Goal: Task Accomplishment & Management: Manage account settings

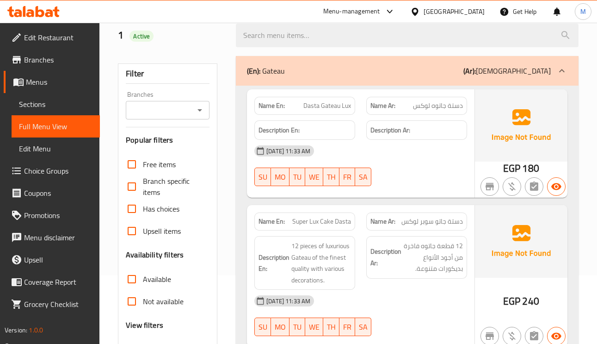
scroll to position [69, 0]
click at [551, 67] on div "(En): Gateau (Ar): جاتوهات" at bounding box center [407, 70] width 343 height 30
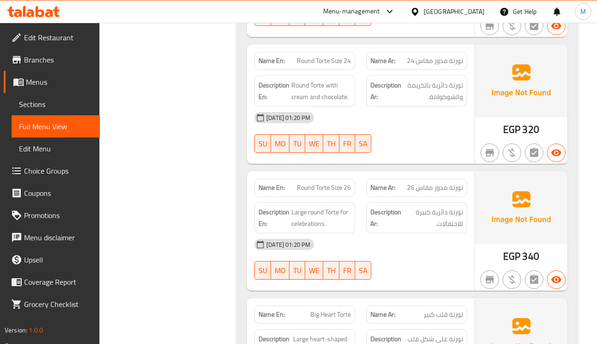
scroll to position [694, 0]
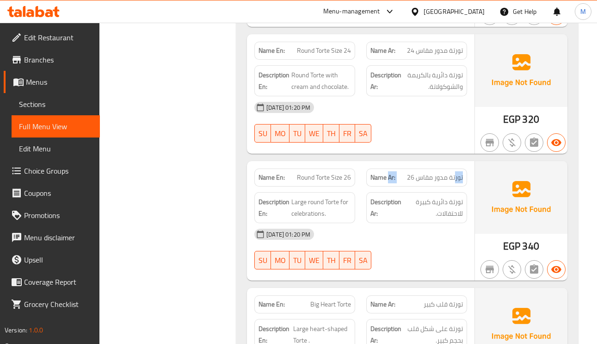
drag, startPoint x: 454, startPoint y: 184, endPoint x: 390, endPoint y: 187, distance: 64.3
click at [390, 186] on div "Name Ar: تورتة مدور مقاس 26" at bounding box center [416, 177] width 101 height 18
click at [321, 181] on span "Round Torte Size 26" at bounding box center [324, 177] width 54 height 10
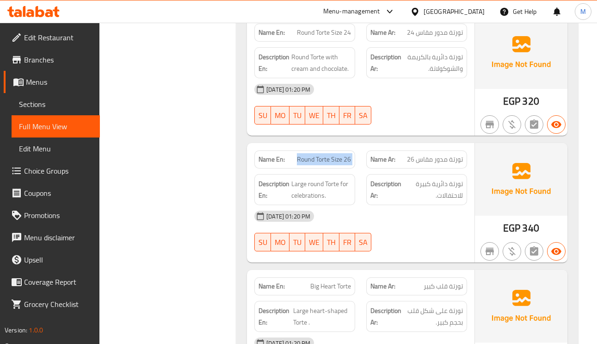
scroll to position [763, 0]
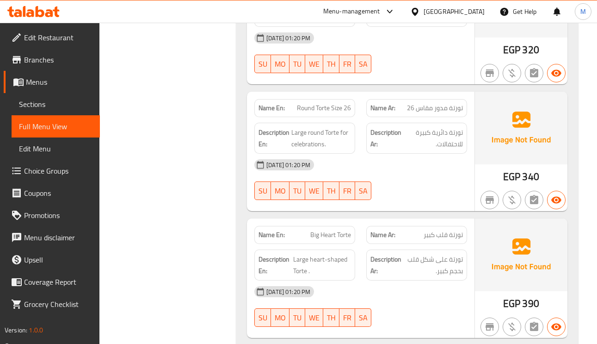
click at [333, 239] on span "Big Heart Torte" at bounding box center [330, 235] width 41 height 10
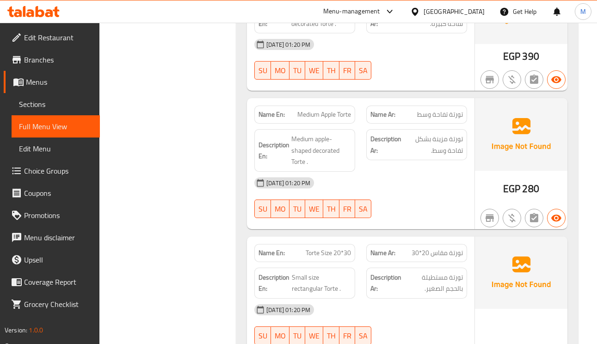
scroll to position [1456, 0]
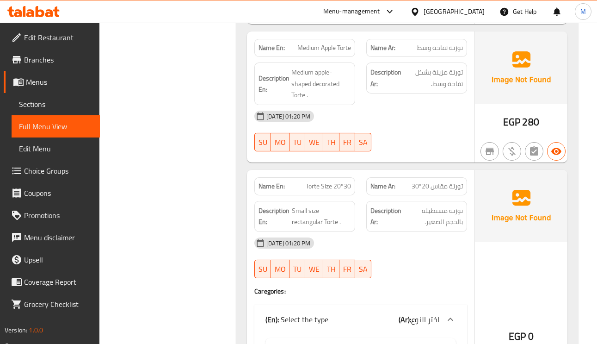
click at [416, 190] on span "تورتة مقاس 20*30" at bounding box center [436, 186] width 51 height 10
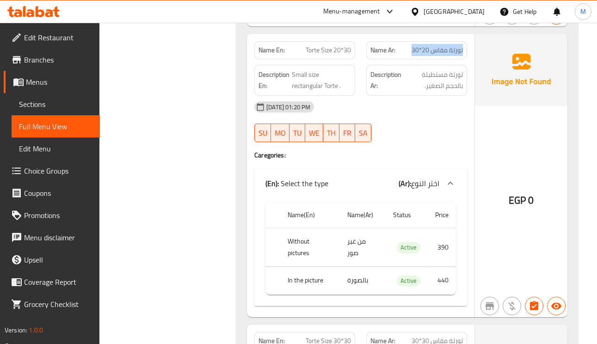
scroll to position [1595, 0]
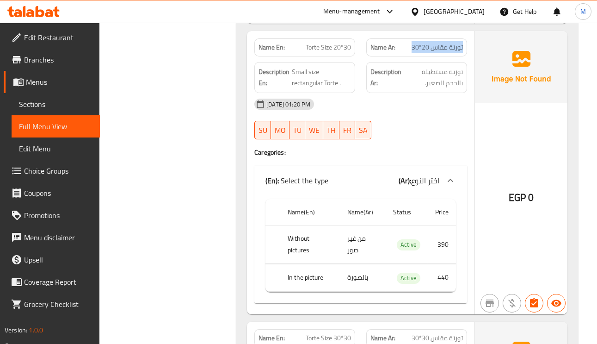
click at [435, 52] on span "تورتة مقاس 20*30" at bounding box center [436, 48] width 51 height 10
click at [323, 52] on span "Torte Size 20*30" at bounding box center [328, 48] width 45 height 10
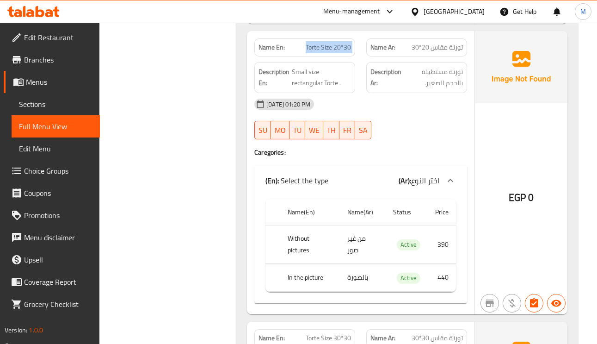
click at [323, 52] on span "Torte Size 20*30" at bounding box center [328, 48] width 45 height 10
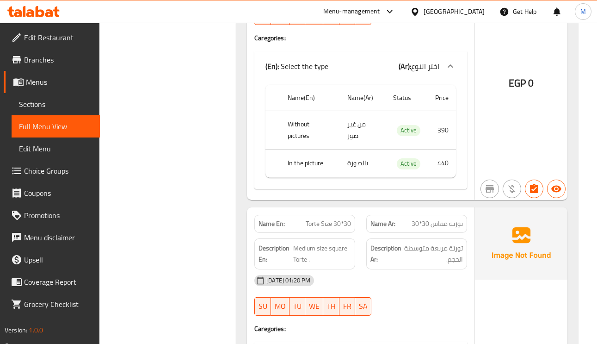
scroll to position [1803, 0]
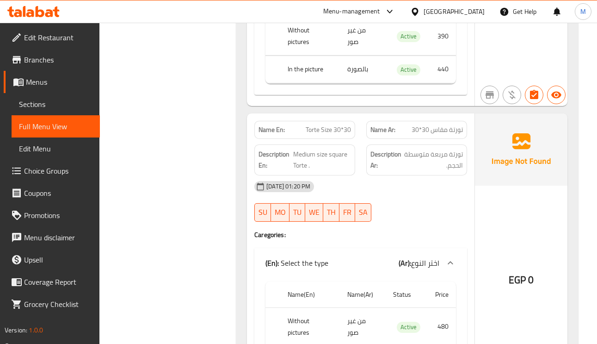
click at [438, 130] on span "تورتة مقاس 30*30" at bounding box center [436, 130] width 51 height 10
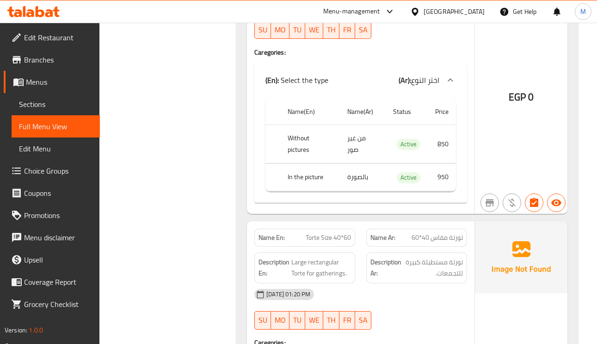
scroll to position [2635, 0]
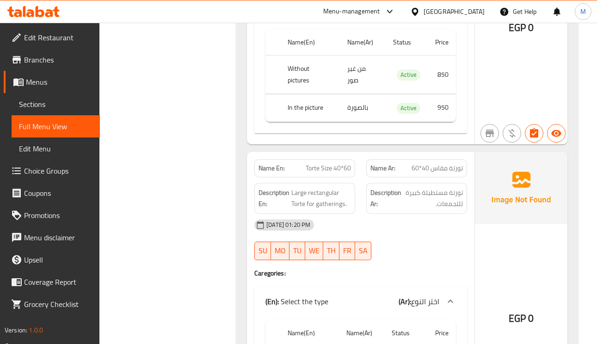
click at [337, 163] on span "Torte Size 40*60" at bounding box center [328, 168] width 45 height 10
drag, startPoint x: 337, startPoint y: 125, endPoint x: 343, endPoint y: 131, distance: 8.2
click at [336, 163] on span "Torte Size 40*60" at bounding box center [328, 168] width 45 height 10
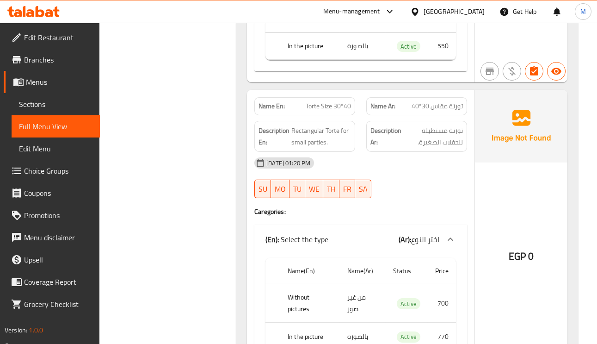
scroll to position [0, 0]
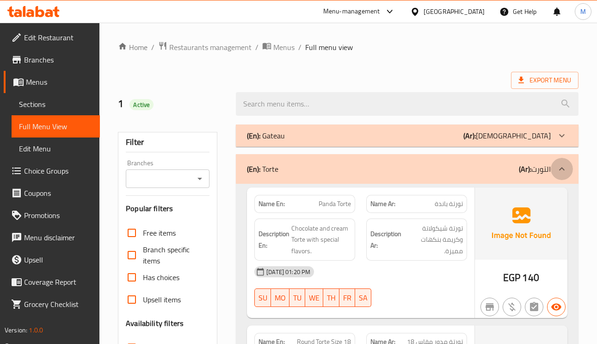
click at [559, 175] on div at bounding box center [562, 169] width 22 height 22
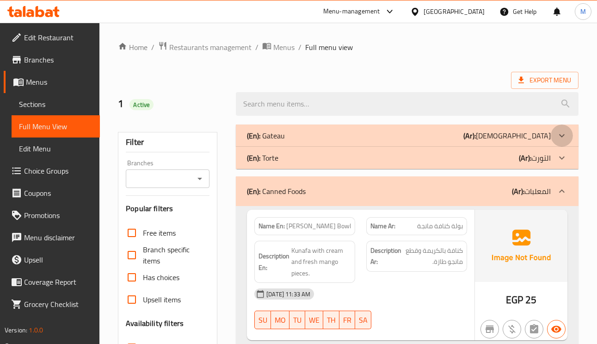
drag, startPoint x: 555, startPoint y: 135, endPoint x: 568, endPoint y: 143, distance: 15.6
click at [556, 135] on div at bounding box center [562, 135] width 22 height 22
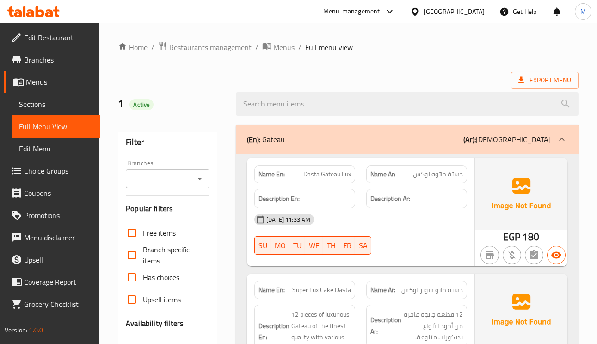
click at [452, 171] on span "دستة جاتوه لوكس" at bounding box center [438, 174] width 50 height 10
click at [313, 178] on span "Dasta Gateau Lux" at bounding box center [327, 174] width 48 height 10
drag, startPoint x: 313, startPoint y: 178, endPoint x: 376, endPoint y: 177, distance: 62.9
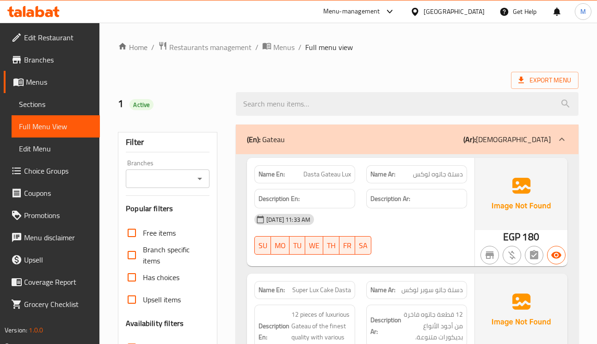
click at [313, 177] on span "Dasta Gateau Lux" at bounding box center [327, 174] width 48 height 10
click at [461, 179] on span "دستة جاتوه لوكس" at bounding box center [438, 174] width 50 height 10
click at [460, 181] on div "Name Ar: دستة جاتوه لوكس" at bounding box center [416, 174] width 101 height 18
copy span "دستة"
drag, startPoint x: 460, startPoint y: 168, endPoint x: 453, endPoint y: 177, distance: 10.9
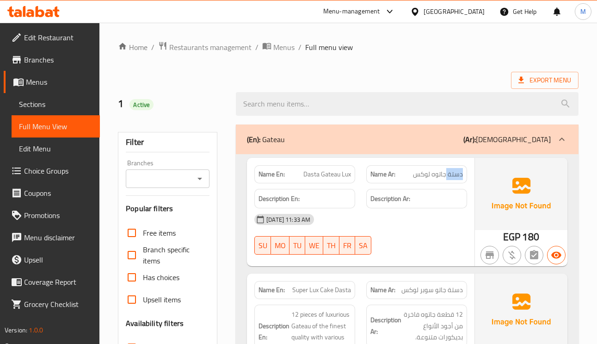
click at [459, 168] on div "Name Ar: دستة جاتوه لوكس" at bounding box center [416, 174] width 101 height 18
click at [453, 177] on span "دستة جاتوه لوكس" at bounding box center [438, 174] width 50 height 10
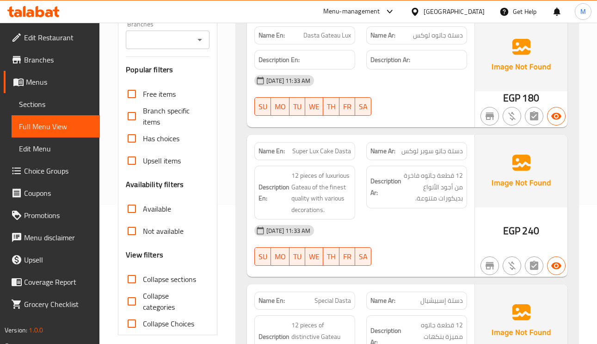
click at [440, 152] on span "دستة جاتو سوبر لوكس" at bounding box center [431, 151] width 61 height 10
click at [329, 153] on span "Super Lux Cake Dasta" at bounding box center [321, 151] width 59 height 10
click at [328, 153] on span "Super Lux Cake Dasta" at bounding box center [321, 151] width 59 height 10
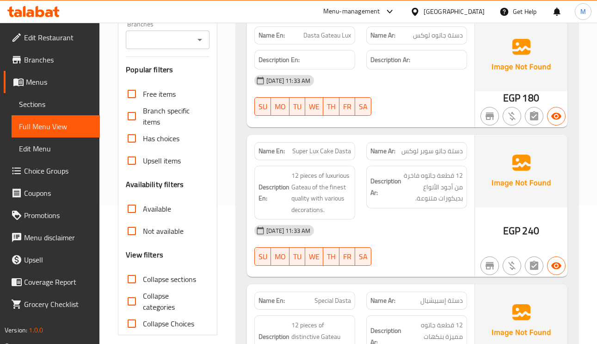
click at [347, 155] on span "Super Lux Cake Dasta" at bounding box center [321, 151] width 59 height 10
drag, startPoint x: 347, startPoint y: 155, endPoint x: 345, endPoint y: 135, distance: 20.9
click at [347, 155] on span "Super Lux Cake Dasta" at bounding box center [321, 151] width 59 height 10
copy span "Super Lux Cake Dasta"
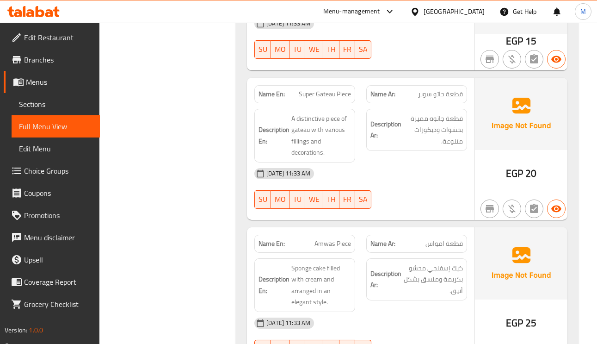
scroll to position [624, 0]
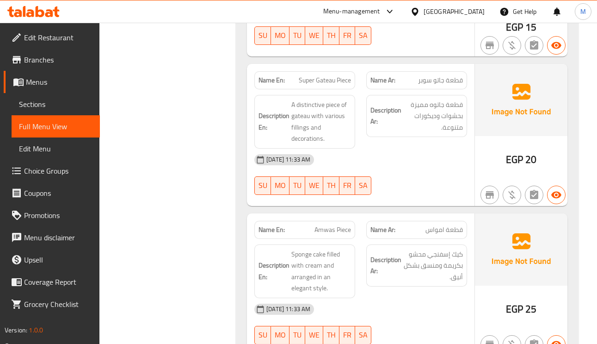
click at [322, 230] on span "Amwas Piece" at bounding box center [332, 230] width 37 height 10
copy span "Amwas Piece"
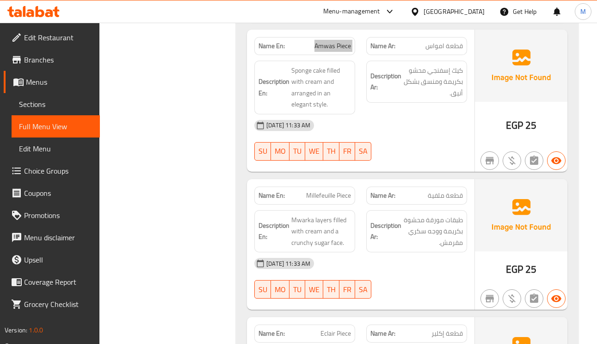
scroll to position [832, 0]
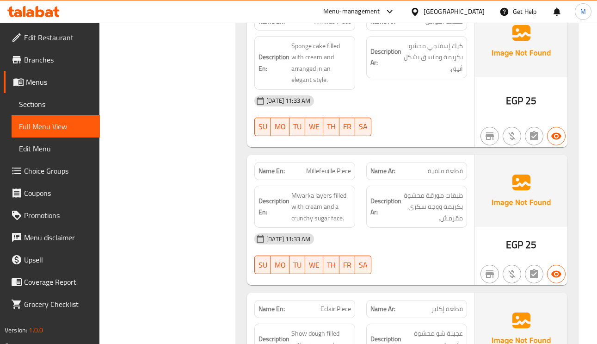
click at [449, 176] on span "قطعة ملفية" at bounding box center [445, 171] width 35 height 10
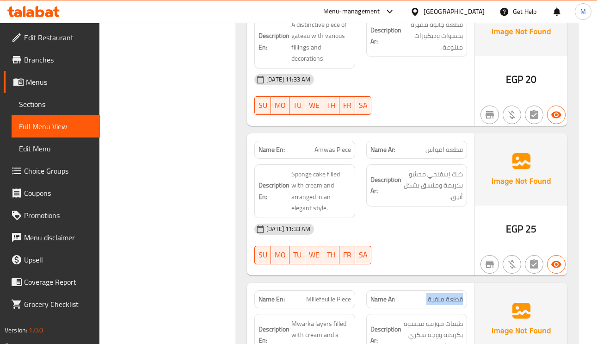
scroll to position [694, 0]
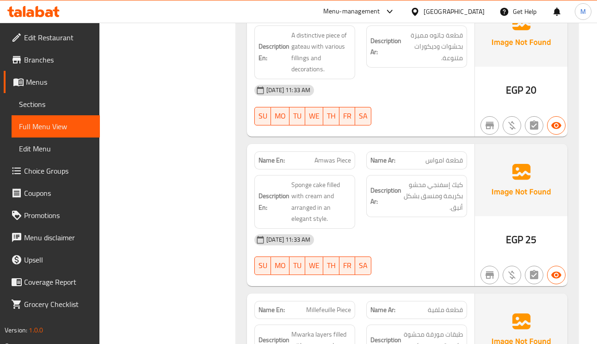
click at [330, 157] on span "Amwas Piece" at bounding box center [332, 160] width 37 height 10
click at [329, 157] on span "Amwas Piece" at bounding box center [332, 160] width 37 height 10
copy span "Amwas Piece"
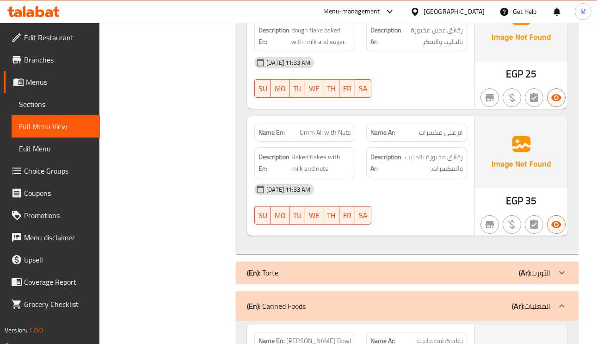
scroll to position [1942, 0]
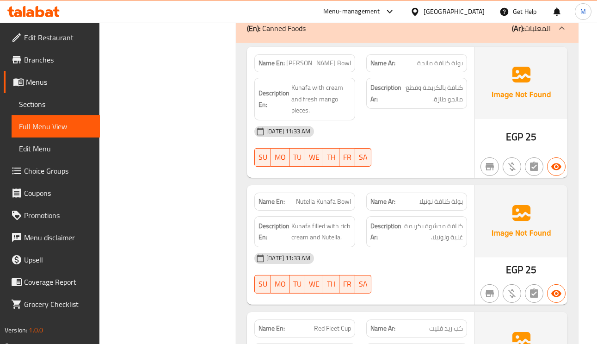
click at [330, 67] on span "Mango Kunafa Bowl" at bounding box center [318, 63] width 65 height 10
click at [453, 68] on span "بولة كنافة مانجة" at bounding box center [440, 63] width 46 height 10
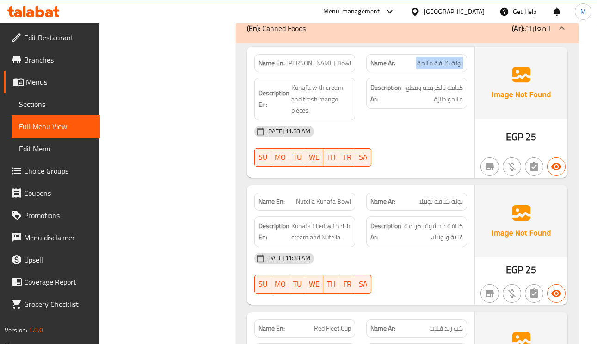
copy span "بولة كنافة مانجة"
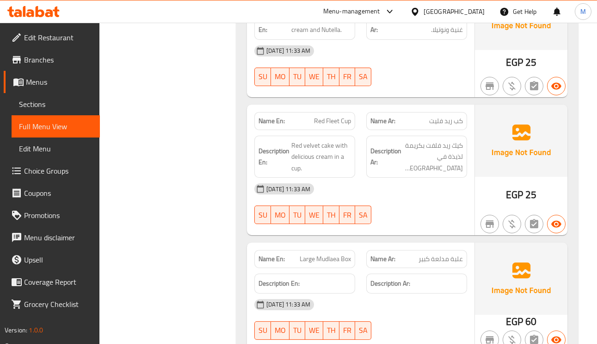
scroll to position [2150, 0]
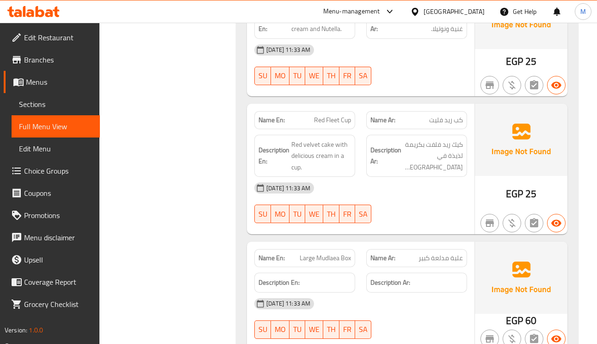
click at [339, 125] on span "Red Fleet Cup" at bounding box center [332, 120] width 37 height 10
copy span "Red Fleet Cup"
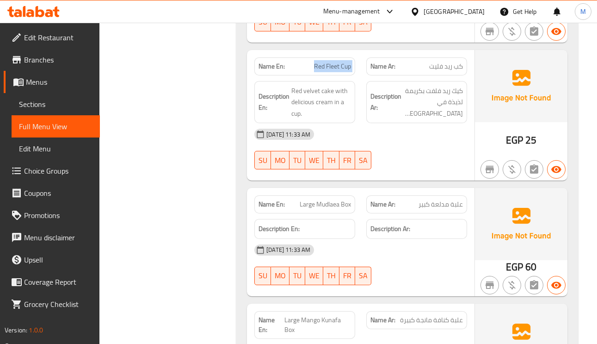
scroll to position [2289, 0]
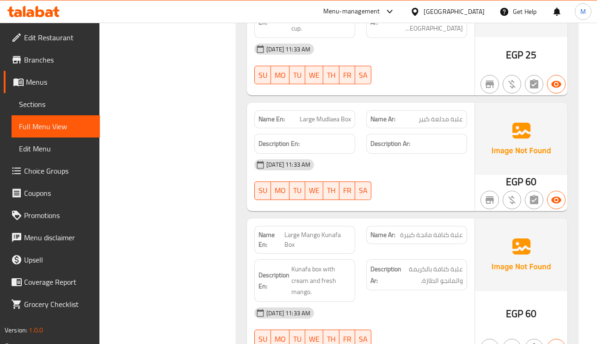
click at [338, 123] on span "Large Mudlaea Box" at bounding box center [325, 119] width 51 height 10
copy span "Large Mudlaea Box"
click at [442, 137] on div "Description Ar:" at bounding box center [417, 143] width 112 height 31
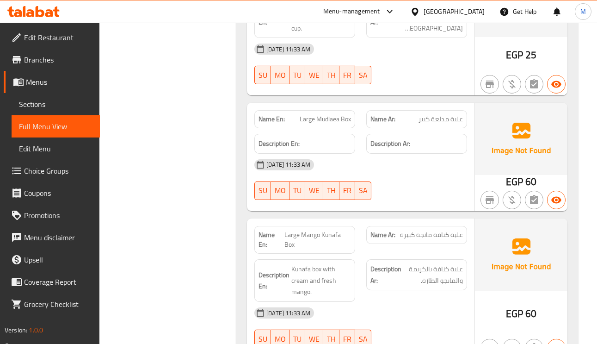
click at [442, 128] on div "Name Ar: علبة مدلعة كبير" at bounding box center [416, 119] width 101 height 18
click at [439, 124] on span "علبة مدلعة كبير" at bounding box center [440, 119] width 44 height 10
copy span "مدلعة"
click at [323, 124] on span "Large Mudlaea Box" at bounding box center [325, 119] width 51 height 10
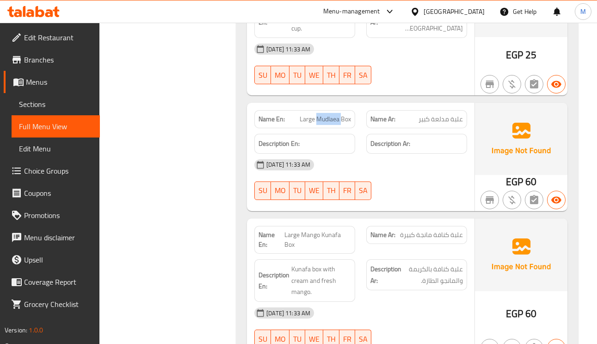
copy span "Mudlaea"
click at [323, 124] on span "Large Mudlaea Box" at bounding box center [325, 119] width 51 height 10
click at [297, 273] on span "Kunafa box with cream and fresh mango." at bounding box center [321, 280] width 60 height 34
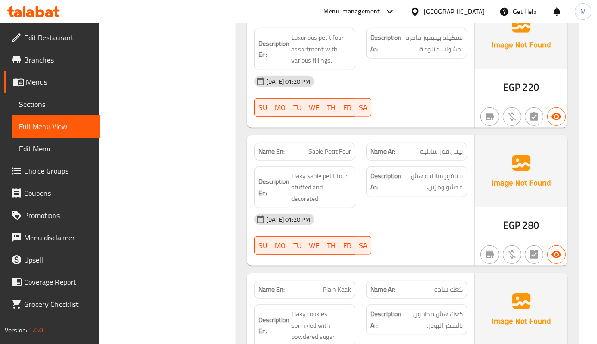
scroll to position [3745, 0]
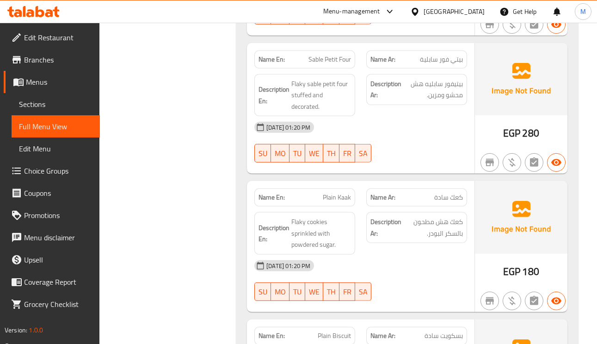
click at [345, 202] on span "Plain Kaak" at bounding box center [337, 197] width 28 height 10
copy span "Plain Kaak"
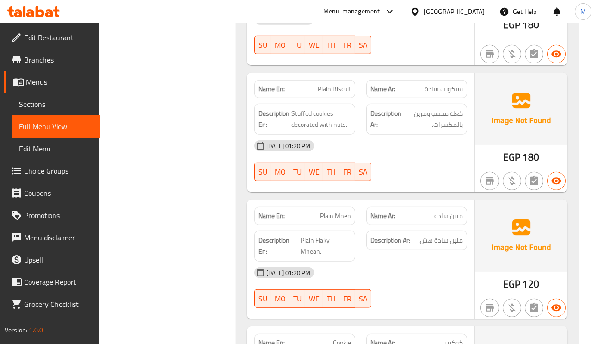
scroll to position [4022, 0]
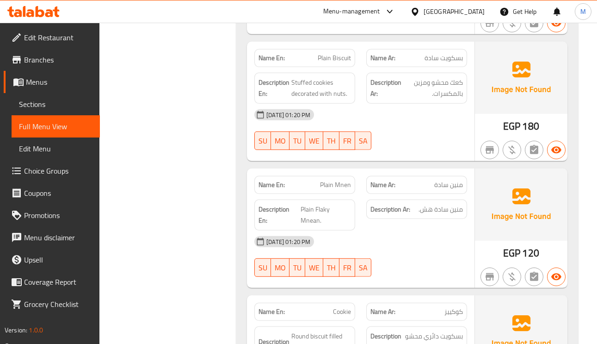
click at [448, 190] on span "منين سادة" at bounding box center [448, 185] width 29 height 10
click at [456, 190] on span "منين سادة" at bounding box center [448, 185] width 29 height 10
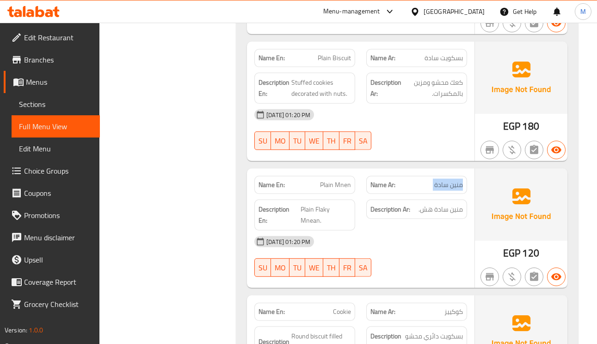
click at [456, 190] on span "منين سادة" at bounding box center [448, 185] width 29 height 10
click at [457, 190] on span "منين سادة" at bounding box center [448, 185] width 29 height 10
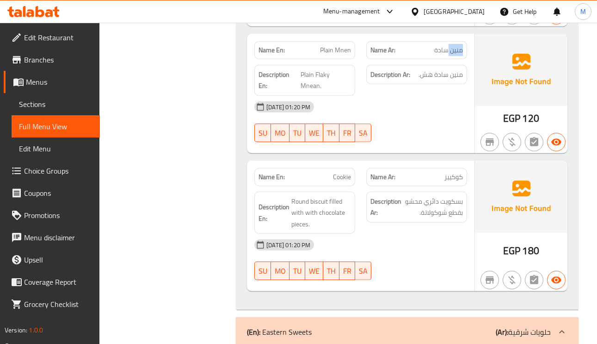
scroll to position [4161, 0]
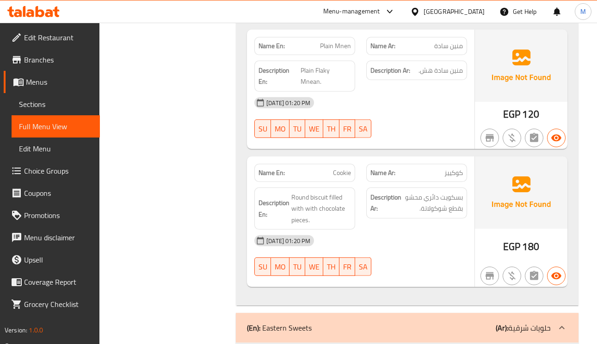
click at [342, 51] on span "Plain Mnen" at bounding box center [335, 46] width 31 height 10
click at [341, 51] on span "Plain Mnen" at bounding box center [335, 46] width 31 height 10
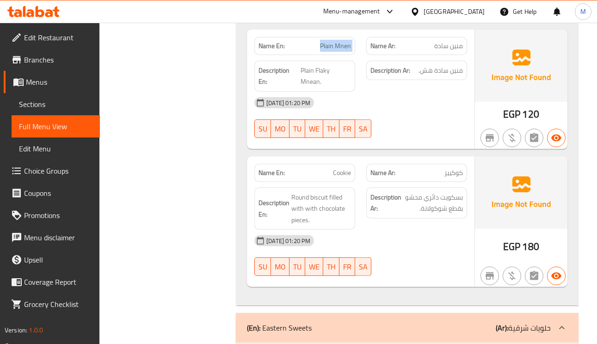
click at [336, 51] on span "Plain Mnen" at bounding box center [335, 46] width 31 height 10
click at [341, 51] on span "Plain Mnen" at bounding box center [335, 46] width 31 height 10
click at [335, 51] on span "Plain Mnen" at bounding box center [335, 46] width 31 height 10
click at [343, 51] on span "Plain Mnen" at bounding box center [335, 46] width 31 height 10
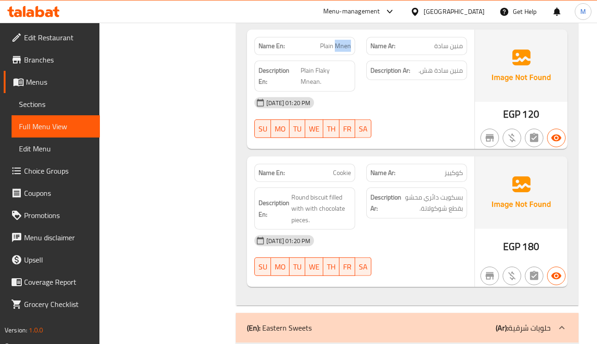
click at [343, 51] on span "Plain Mnen" at bounding box center [335, 46] width 31 height 10
click at [338, 178] on span "Cookie" at bounding box center [342, 173] width 18 height 10
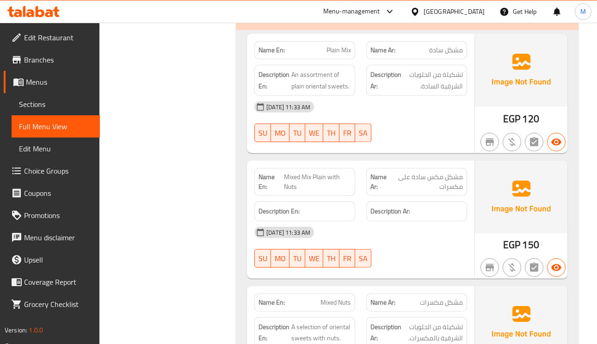
scroll to position [4508, 0]
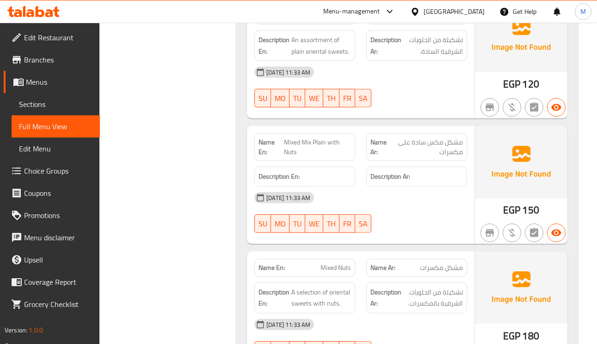
click at [332, 20] on span "Plain Mix" at bounding box center [338, 16] width 25 height 10
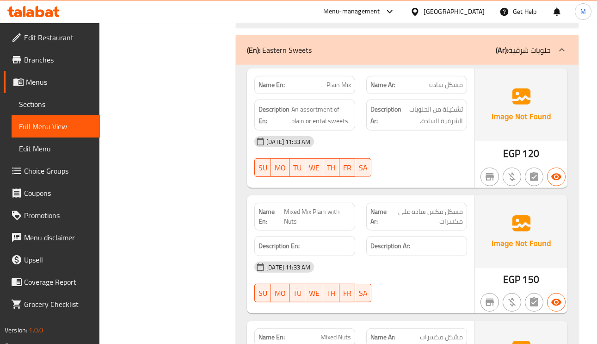
click at [331, 226] on span "Mixed Mix Plain with Nuts" at bounding box center [317, 216] width 67 height 19
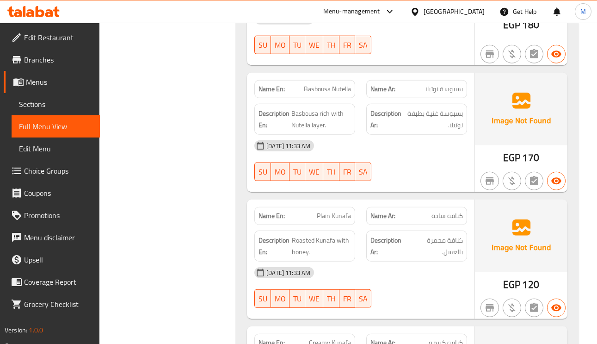
scroll to position [5132, 0]
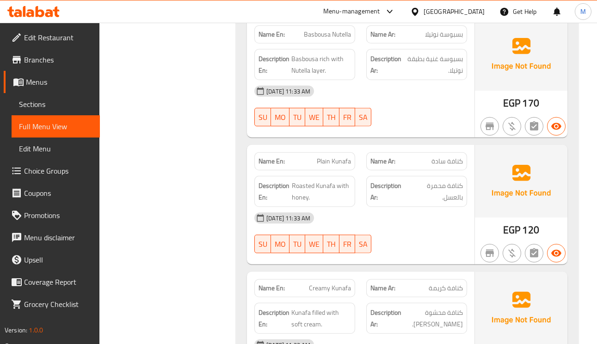
click at [336, 166] on span "Plain Kunafa" at bounding box center [334, 161] width 34 height 10
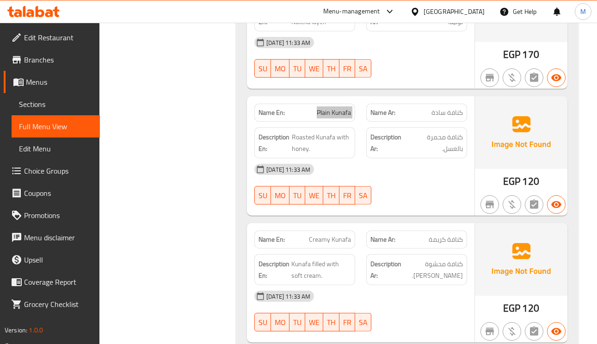
scroll to position [5201, 0]
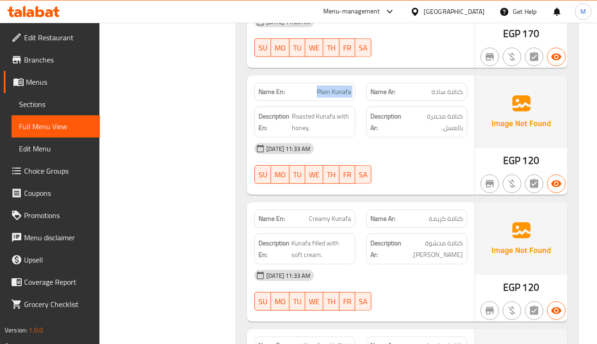
click at [335, 227] on div "Name En: Creamy Kunafa" at bounding box center [304, 218] width 101 height 18
click at [337, 223] on span "Creamy Kunafa" at bounding box center [330, 219] width 42 height 10
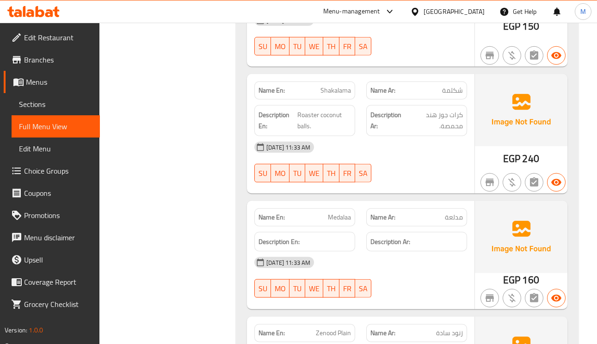
scroll to position [6103, 0]
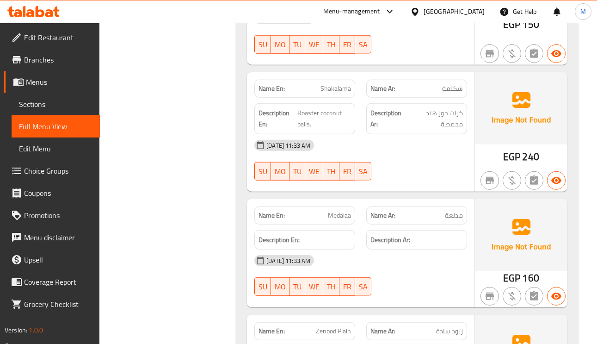
click at [339, 220] on span "Medalaa" at bounding box center [339, 215] width 23 height 10
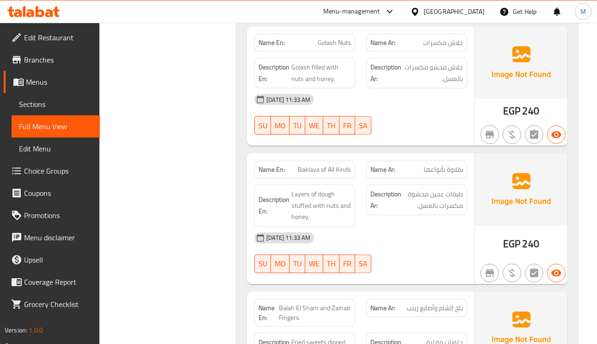
scroll to position [6519, 0]
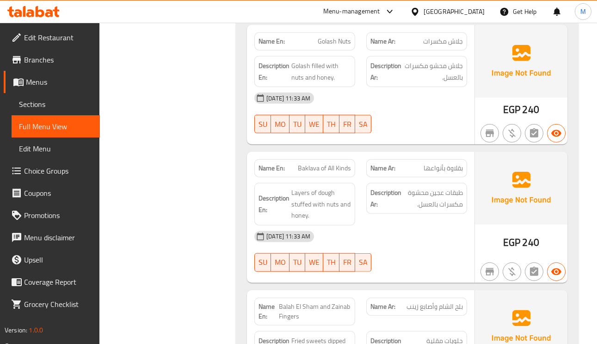
click at [453, 173] on span "بقلاوة بأنواعها" at bounding box center [443, 168] width 39 height 10
click at [326, 173] on span "Baklava of All Kinds" at bounding box center [324, 168] width 53 height 10
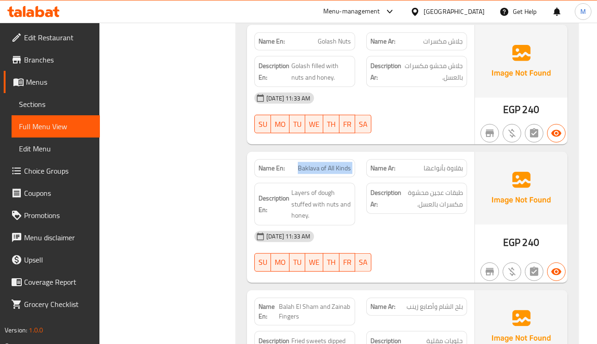
click at [326, 173] on span "Baklava of All Kinds" at bounding box center [324, 168] width 53 height 10
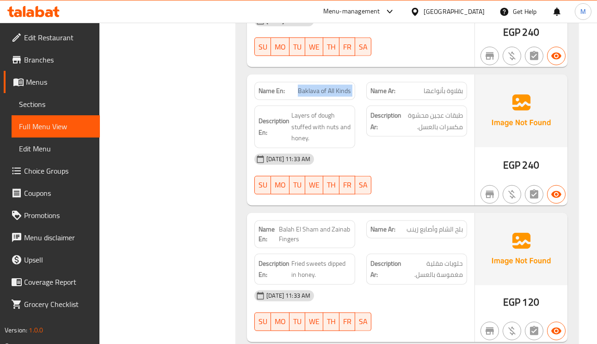
scroll to position [6658, 0]
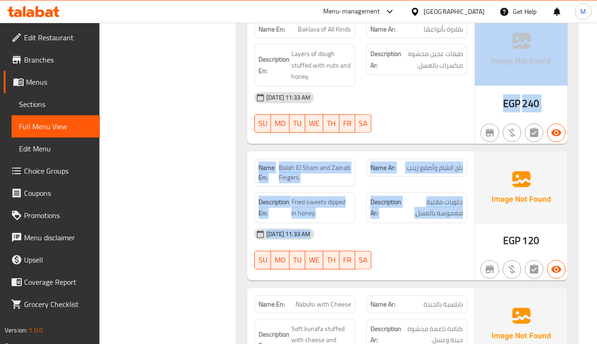
drag, startPoint x: 455, startPoint y: 269, endPoint x: 440, endPoint y: 158, distance: 112.0
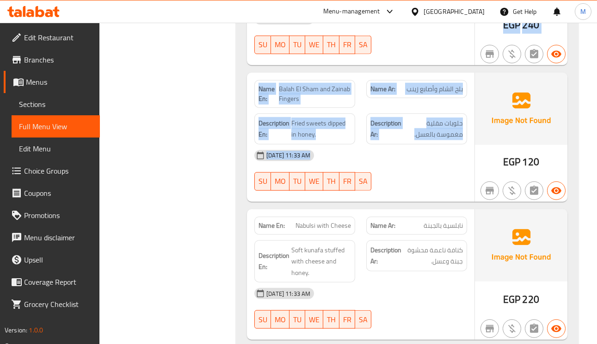
scroll to position [6797, 0]
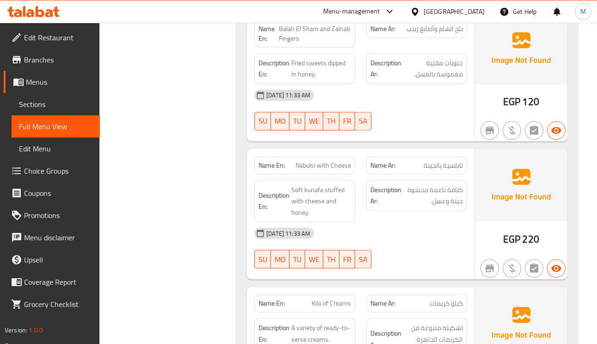
click at [402, 228] on div "Description Ar: كنافة ناعمة محشوة جبنة وعسل." at bounding box center [417, 201] width 112 height 54
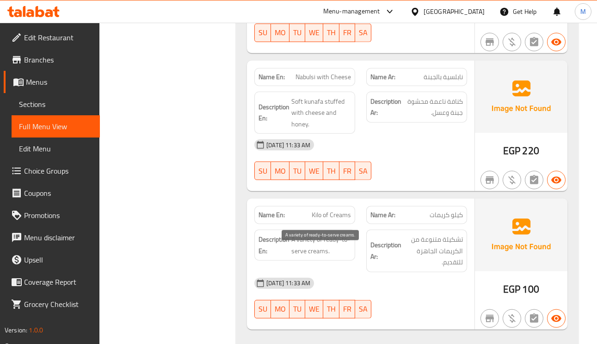
scroll to position [6850, 0]
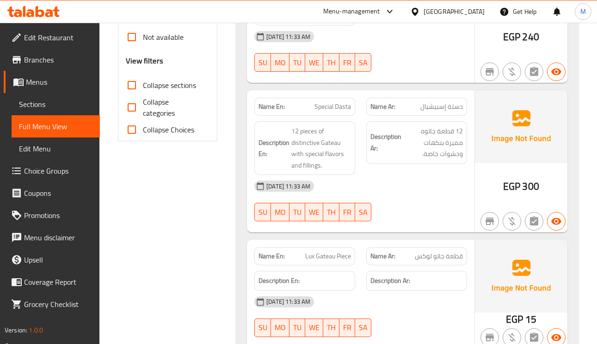
scroll to position [305, 0]
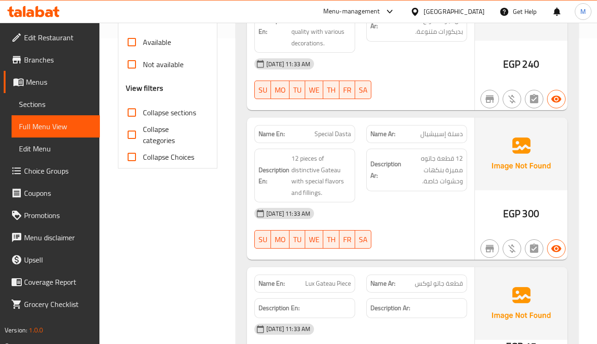
click at [560, 27] on img at bounding box center [521, 4] width 92 height 72
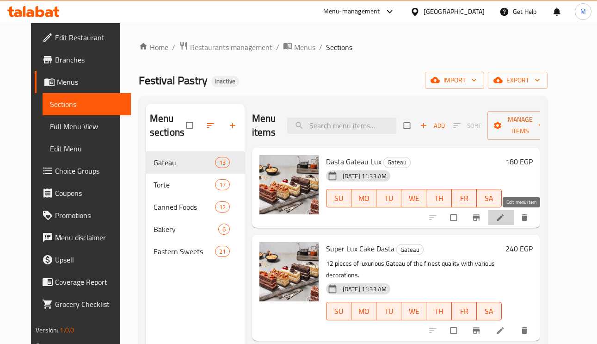
click at [504, 221] on icon at bounding box center [500, 217] width 7 height 7
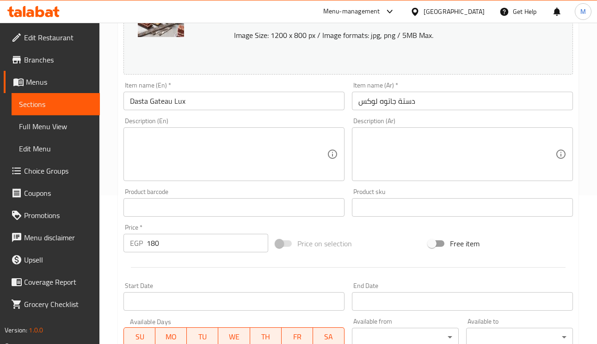
scroll to position [208, 0]
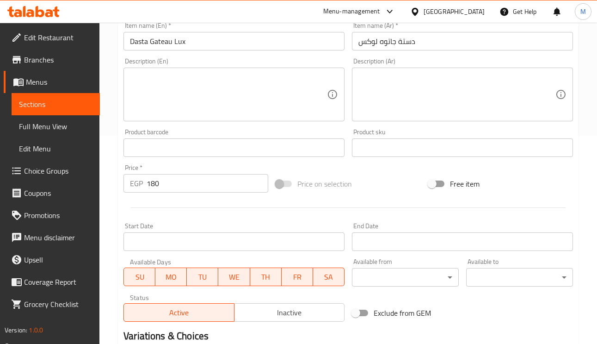
click at [135, 37] on input "Dasta Gateau Lux" at bounding box center [233, 41] width 221 height 18
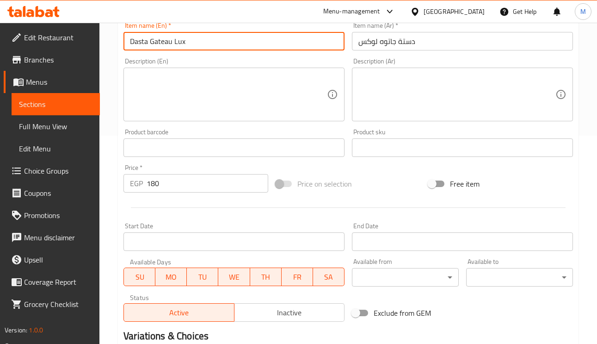
click at [135, 37] on input "Dasta Gateau Lux" at bounding box center [233, 41] width 221 height 18
click at [137, 37] on input "Dasta Gateau Lux" at bounding box center [233, 41] width 221 height 18
drag, startPoint x: 147, startPoint y: 43, endPoint x: 135, endPoint y: 43, distance: 12.5
click at [135, 43] on input "Dasta Gateau Lux" at bounding box center [233, 41] width 221 height 18
paste input "dozen"
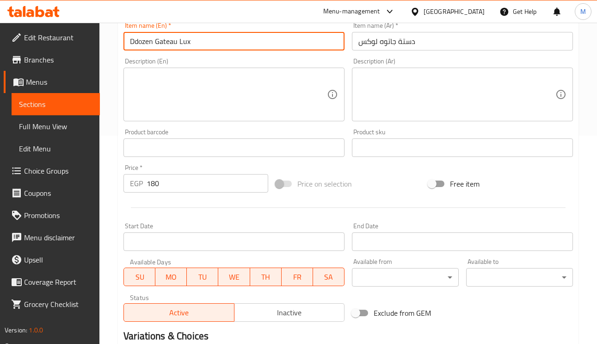
click at [139, 47] on input "Ddozen Gateau Lux" at bounding box center [233, 41] width 221 height 18
click at [139, 44] on input "Dozen Gateau Lux" at bounding box center [233, 41] width 221 height 18
click at [138, 44] on input "Dozen Gateau Lux" at bounding box center [233, 41] width 221 height 18
type input "Dozen Gateau Lux"
click at [223, 21] on div "Menu-management Egypt Get Help M" at bounding box center [298, 11] width 597 height 22
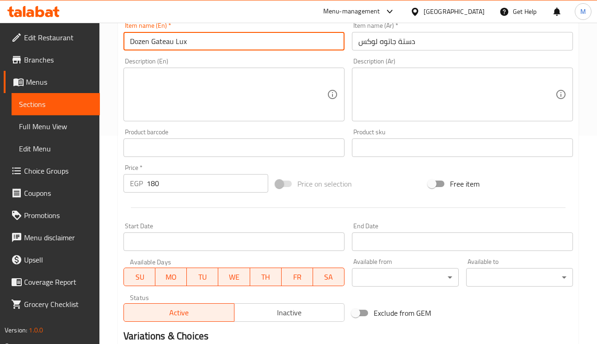
click at [217, 38] on input "Dozen Gateau Lux" at bounding box center [233, 41] width 221 height 18
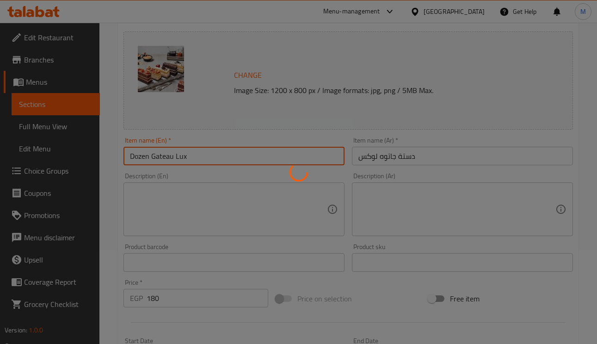
scroll to position [0, 0]
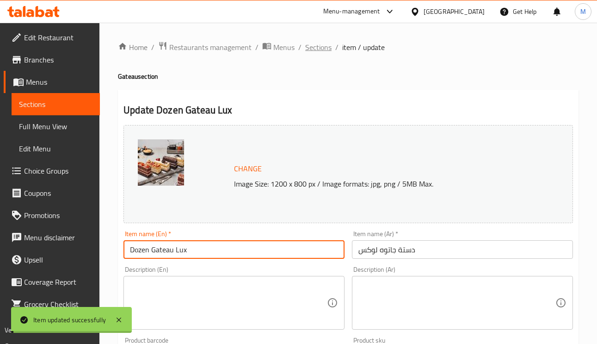
click at [314, 48] on span "Sections" at bounding box center [318, 47] width 26 height 11
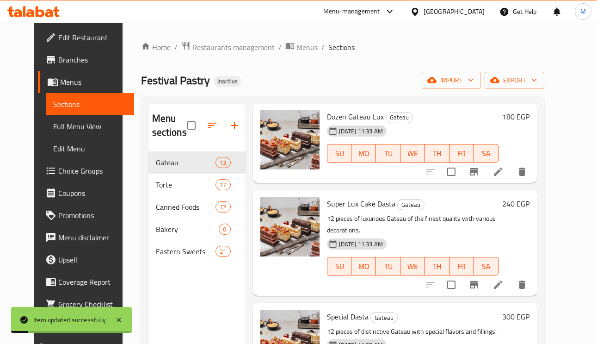
scroll to position [69, 0]
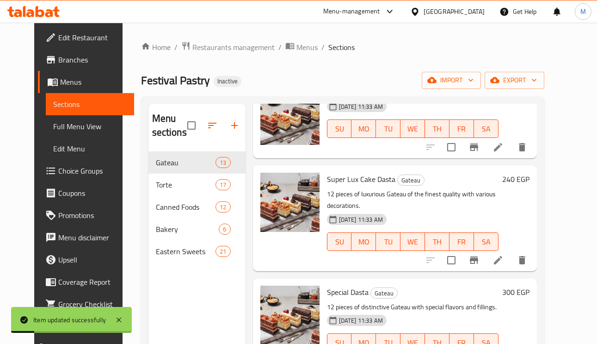
click at [502, 256] on icon at bounding box center [498, 260] width 8 height 8
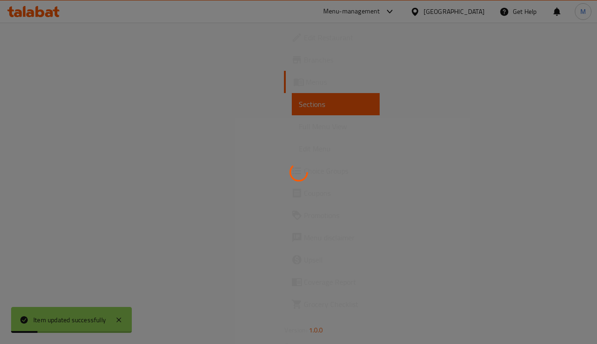
click at [517, 252] on div at bounding box center [298, 172] width 597 height 344
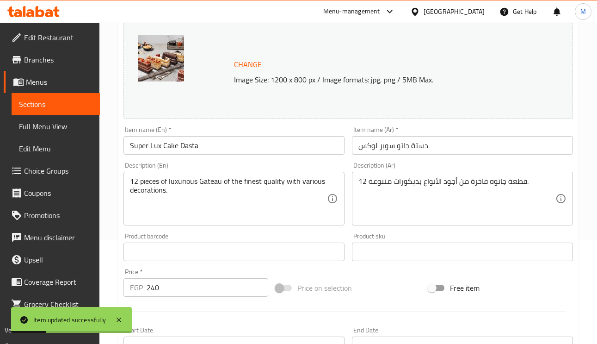
scroll to position [139, 0]
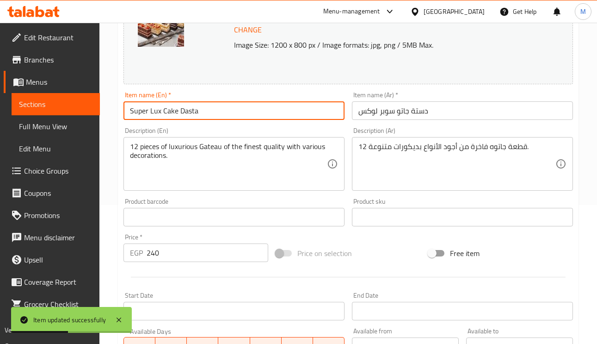
click at [189, 113] on input "Super Lux Cake Dasta" at bounding box center [233, 110] width 221 height 18
paste input "ozen"
type input "Super Lux Cake Dozen"
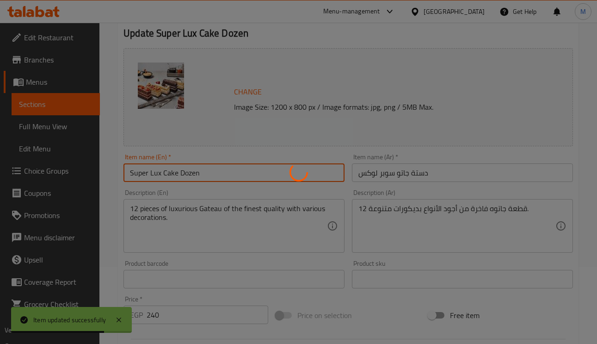
scroll to position [0, 0]
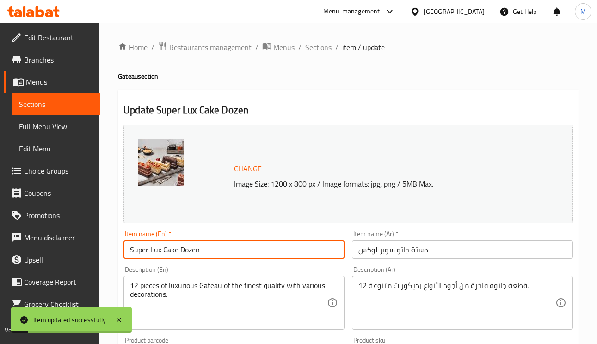
click at [317, 50] on span "Sections" at bounding box center [318, 47] width 26 height 11
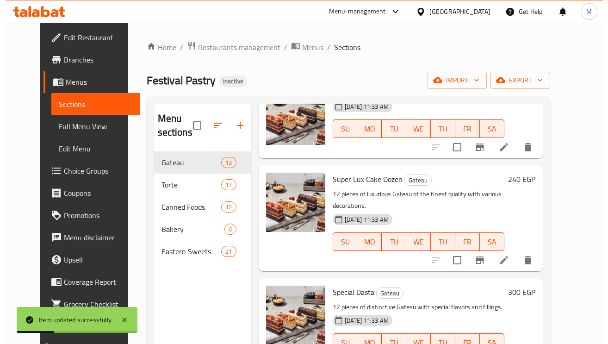
scroll to position [139, 0]
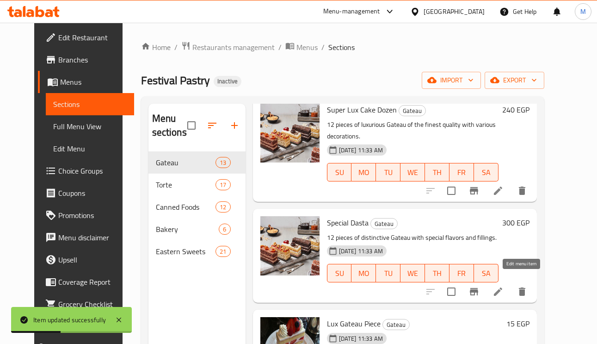
click at [502, 287] on icon at bounding box center [498, 291] width 8 height 8
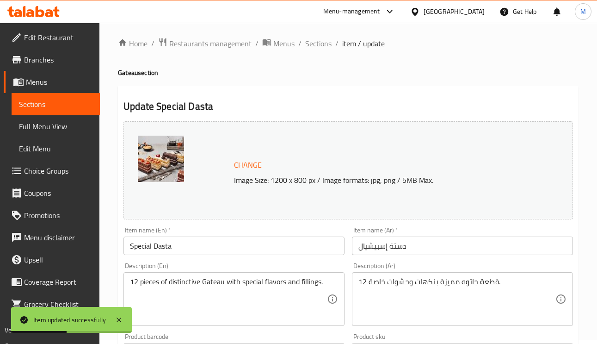
scroll to position [208, 0]
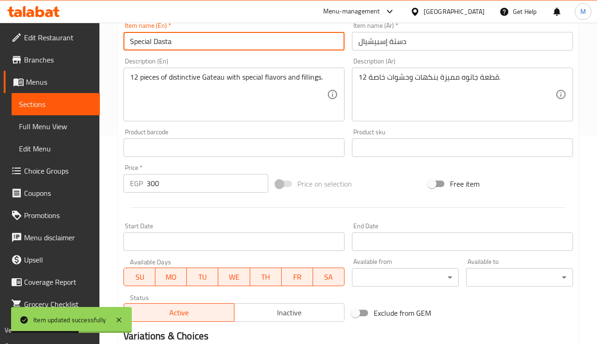
click at [159, 40] on input "Special Dasta" at bounding box center [233, 41] width 221 height 18
paste input "ozen"
type input "Special Dozen"
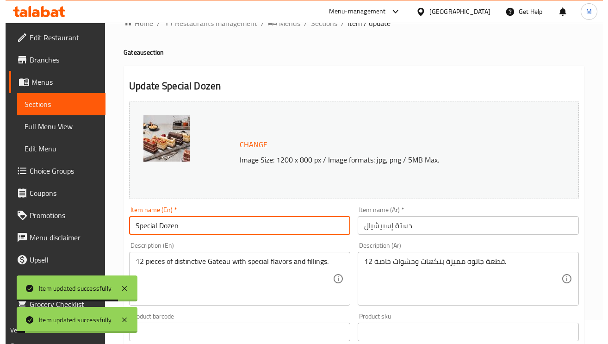
scroll to position [0, 0]
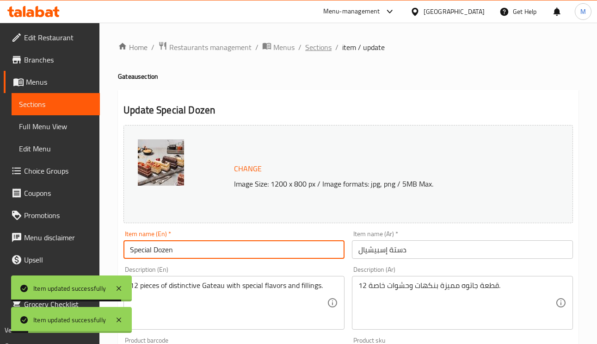
click at [321, 49] on span "Sections" at bounding box center [318, 47] width 26 height 11
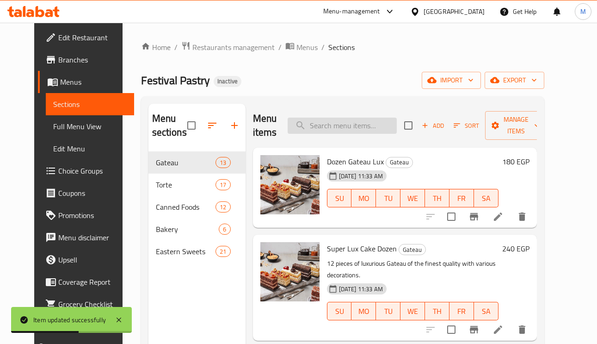
click at [342, 126] on input "search" at bounding box center [342, 125] width 109 height 16
paste input "Super Lux Cake Dasta"
type input "Super Lux Cake Dasta"
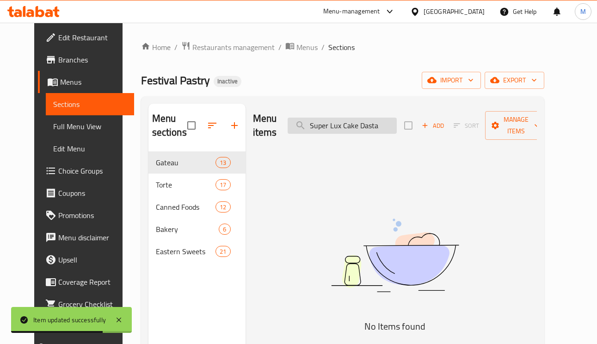
click at [324, 123] on input "Super Lux Cake Dasta" at bounding box center [342, 125] width 109 height 16
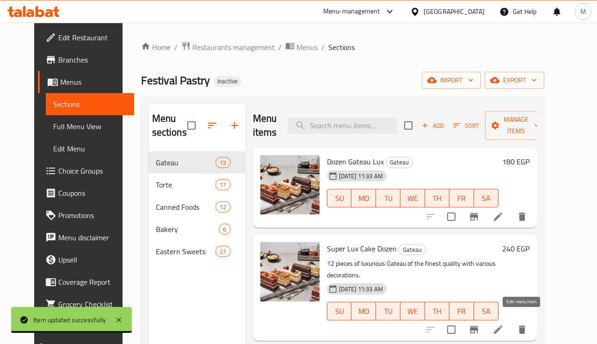
click at [502, 325] on icon at bounding box center [498, 329] width 8 height 8
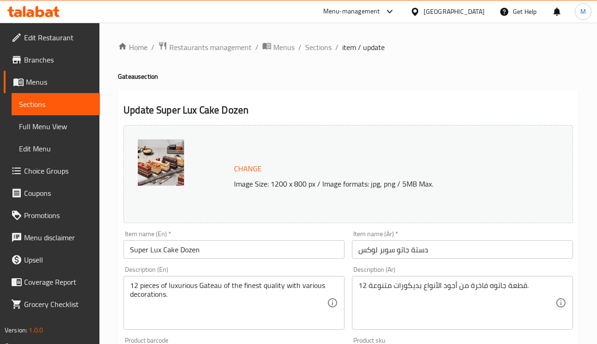
click at [133, 75] on h4 "Gateau section" at bounding box center [348, 76] width 461 height 9
copy h4 "Gateau"
click at [171, 252] on input "Super Lux Cake Dozen" at bounding box center [233, 249] width 221 height 18
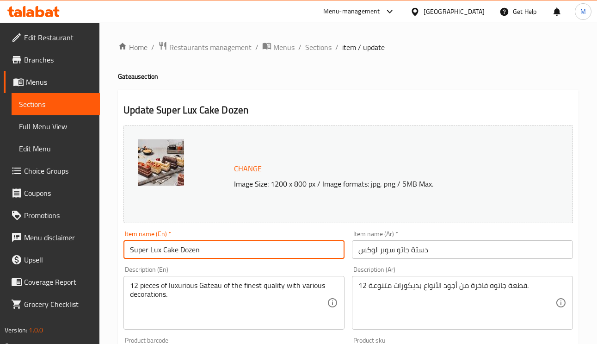
click at [171, 252] on input "Super Lux Cake Dozen" at bounding box center [233, 249] width 221 height 18
paste input "Gateau"
click at [190, 252] on input "Super Lux Gateau Dozen" at bounding box center [233, 249] width 221 height 18
click at [125, 248] on input "Super Lux Gateau" at bounding box center [233, 249] width 221 height 18
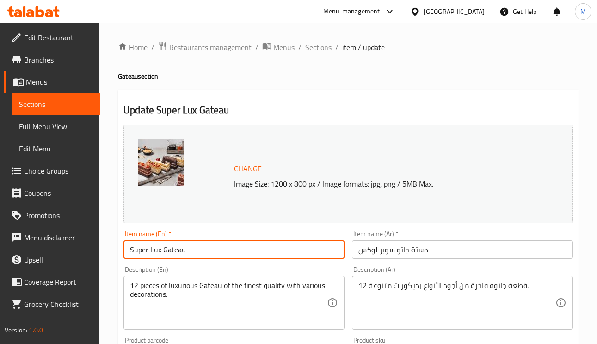
paste input "Dozen"
click at [245, 254] on input "Dozen Super Lux Gateau" at bounding box center [233, 249] width 221 height 18
type input "Dozen Super Lux Gateau"
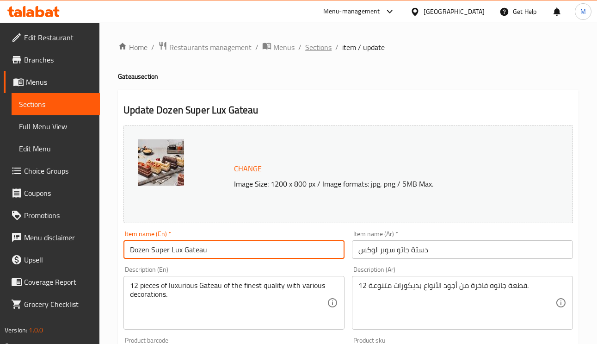
click at [315, 44] on span "Sections" at bounding box center [318, 47] width 26 height 11
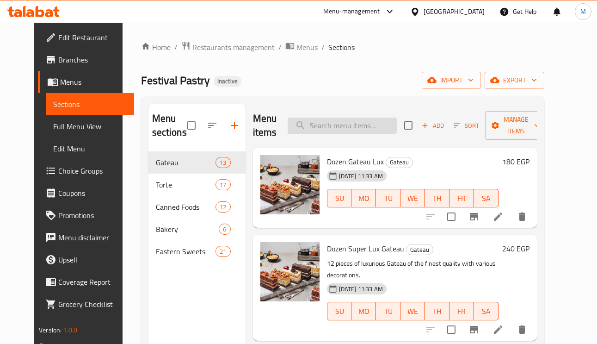
paste input "Amwas Piece"
click at [352, 132] on input "search" at bounding box center [342, 125] width 109 height 16
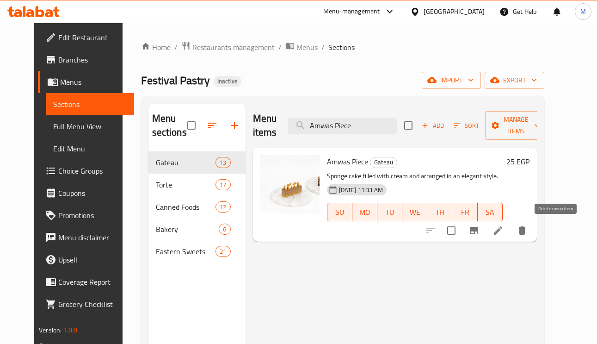
click at [525, 233] on icon "delete" at bounding box center [522, 230] width 6 height 8
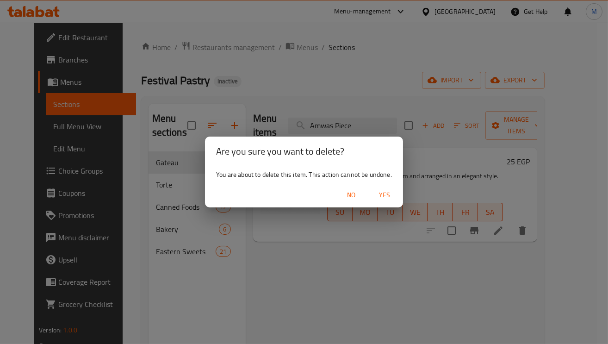
click at [385, 194] on span "Yes" at bounding box center [384, 195] width 22 height 12
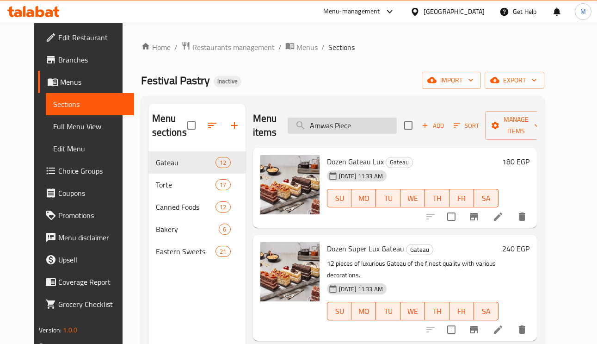
click at [361, 121] on input "Amwas Piece" at bounding box center [342, 125] width 109 height 16
paste input "Red Fleet Cup"
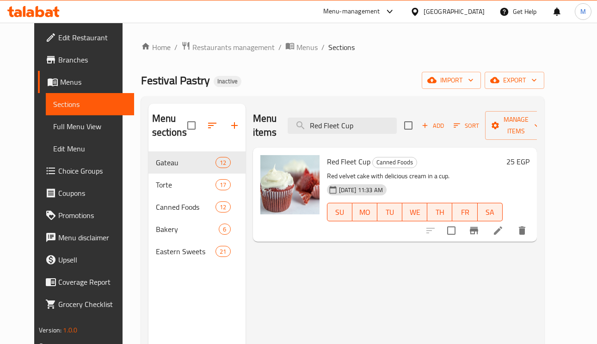
type input "Red Fleet Cup"
click at [511, 233] on li at bounding box center [498, 230] width 26 height 17
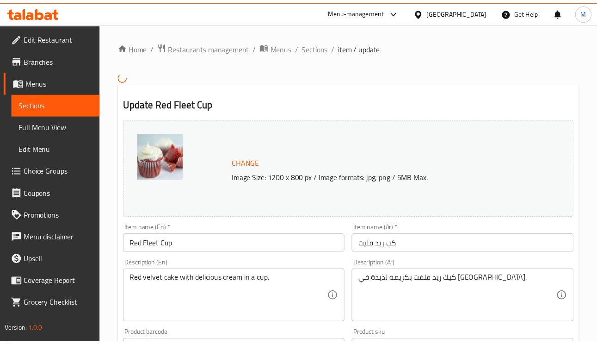
scroll to position [139, 0]
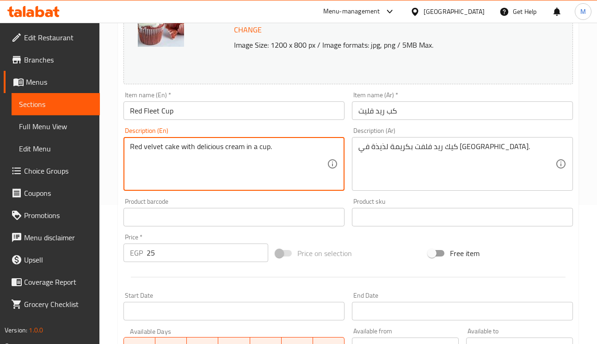
click at [158, 146] on textarea "Red velvet cake with delicious cream in a cup." at bounding box center [228, 164] width 197 height 44
click at [156, 113] on input "Red Fleet Cup" at bounding box center [233, 110] width 221 height 18
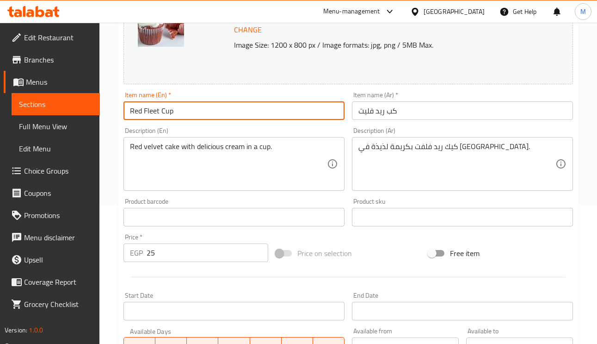
click at [156, 113] on input "Red Fleet Cup" at bounding box center [233, 110] width 221 height 18
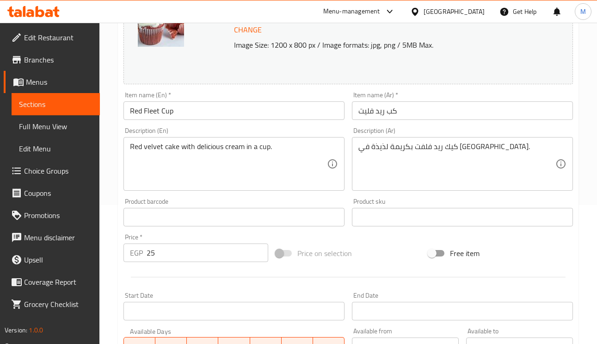
drag, startPoint x: 145, startPoint y: 139, endPoint x: 150, endPoint y: 145, distance: 7.6
click at [145, 139] on div "Red velvet cake with delicious cream in a cup. Description (En)" at bounding box center [233, 164] width 221 height 54
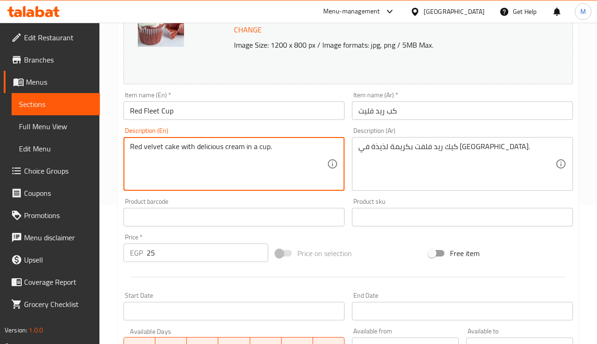
click at [150, 145] on textarea "Red velvet cake with delicious cream in a cup." at bounding box center [228, 164] width 197 height 44
click at [146, 117] on input "Red Fleet Cup" at bounding box center [233, 110] width 221 height 18
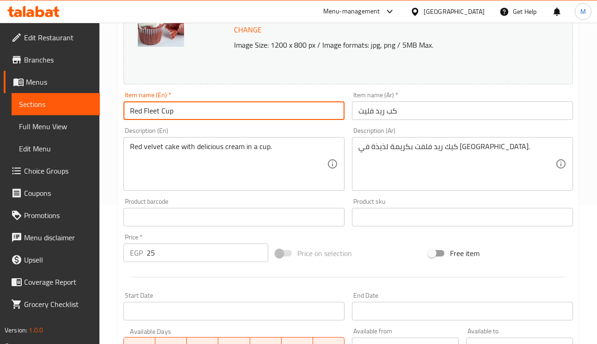
click at [146, 117] on input "Red Fleet Cup" at bounding box center [233, 110] width 221 height 18
paste input "velv"
drag, startPoint x: 191, startPoint y: 113, endPoint x: 107, endPoint y: 104, distance: 84.6
click at [107, 104] on div "Home / Restaurants management / Menus / Sections / item / update Canned Foods s…" at bounding box center [347, 206] width 497 height 644
click at [184, 109] on input "Red velvet Cup" at bounding box center [233, 110] width 221 height 18
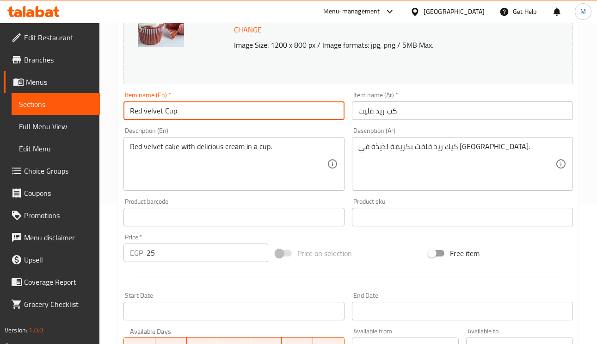
type input "Red velvet Cup"
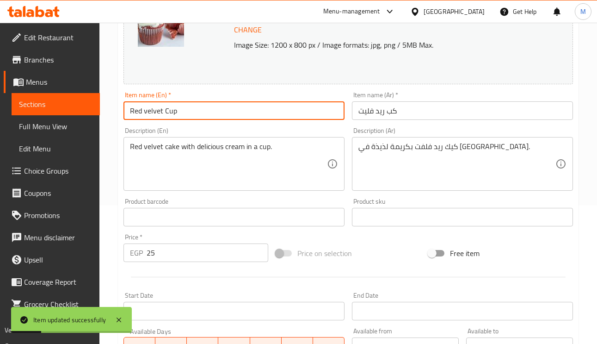
click at [211, 120] on input "Red velvet Cup" at bounding box center [233, 110] width 221 height 18
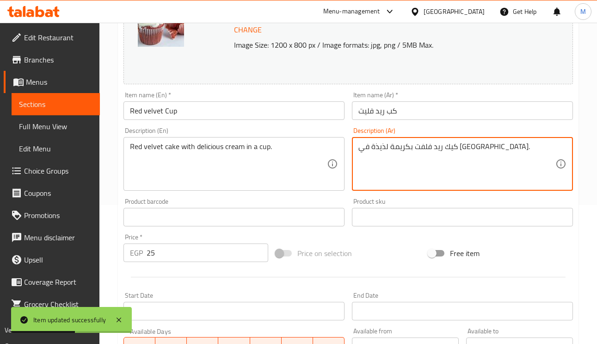
click at [440, 151] on textarea "كيك ريد فلفت بكريمة لذيذة في كوب." at bounding box center [456, 164] width 197 height 44
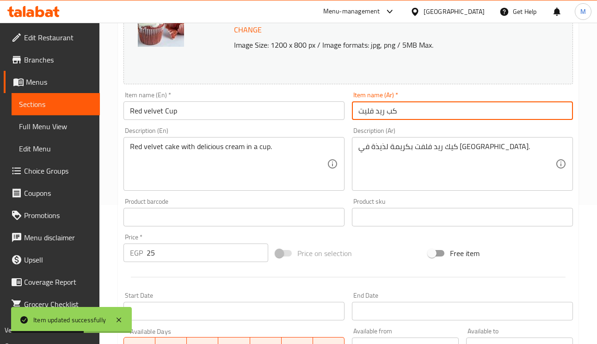
click at [367, 117] on input "كب ريد فليت" at bounding box center [462, 110] width 221 height 18
paste input "ت"
click at [371, 113] on input "كب ريد فلفت" at bounding box center [462, 110] width 221 height 18
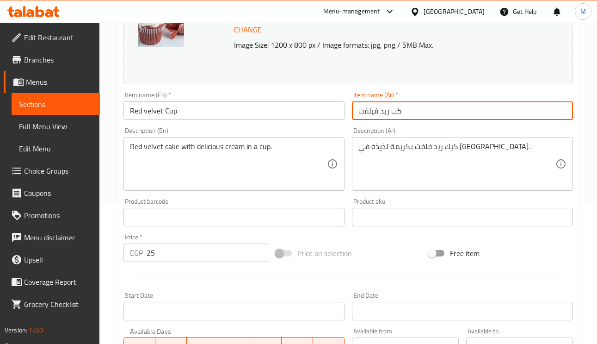
type input "كب ريد فيلفت"
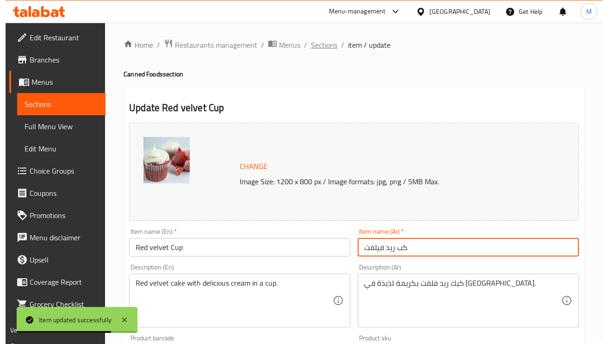
scroll to position [0, 0]
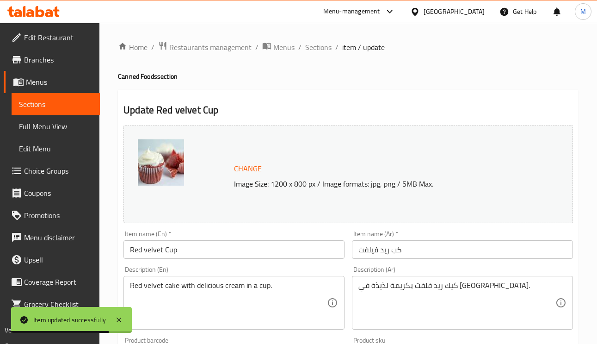
drag, startPoint x: 325, startPoint y: 50, endPoint x: 329, endPoint y: 71, distance: 21.1
click at [325, 50] on span "Sections" at bounding box center [318, 47] width 26 height 11
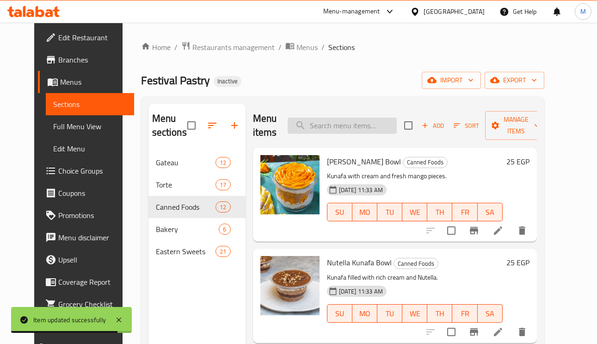
click at [349, 128] on input "search" at bounding box center [342, 125] width 109 height 16
click at [366, 118] on input "search" at bounding box center [342, 125] width 109 height 16
paste input "Large Mudlaea Box"
type input "Large Mudlaea Box"
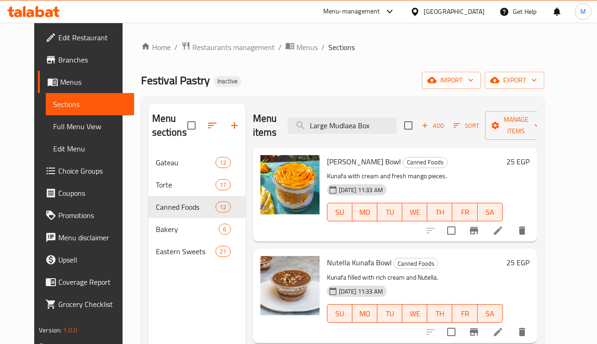
click at [511, 223] on li at bounding box center [498, 230] width 26 height 17
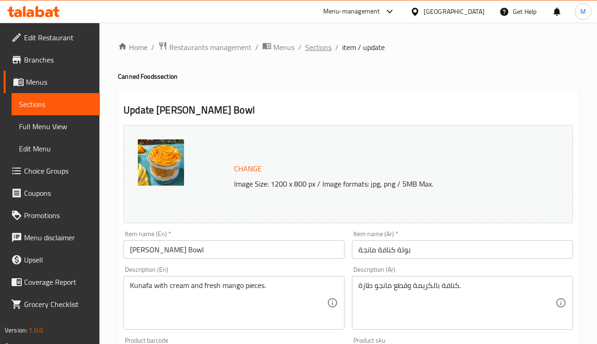
click at [311, 49] on span "Sections" at bounding box center [318, 47] width 26 height 11
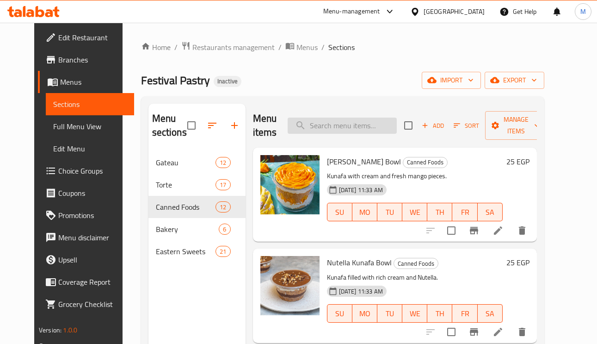
click at [345, 129] on input "search" at bounding box center [342, 125] width 109 height 16
paste input "Large Mudlaea Box"
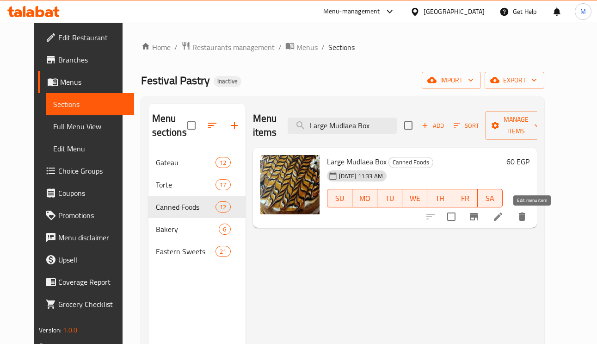
type input "Large Mudlaea Box"
click at [502, 216] on icon at bounding box center [498, 216] width 8 height 8
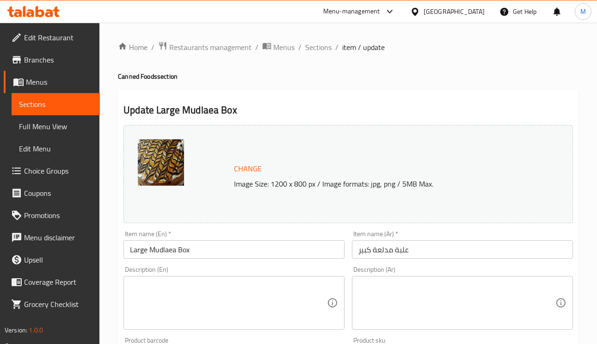
click at [169, 251] on input "Large Mudlaea Box" at bounding box center [233, 249] width 221 height 18
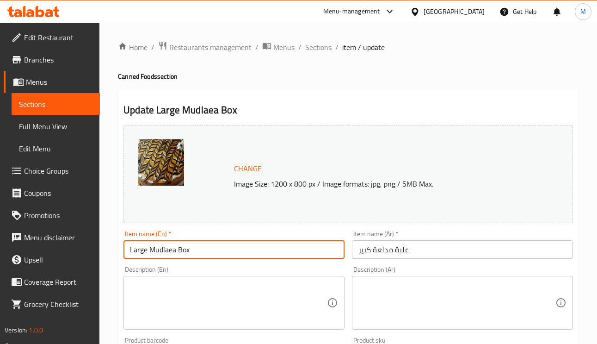
click at [169, 250] on input "Large Mudlaea Box" at bounding box center [233, 249] width 221 height 18
paste input "Medalaa"
click at [164, 248] on input "Large Mudlaea Box" at bounding box center [233, 249] width 221 height 18
paste input "edala"
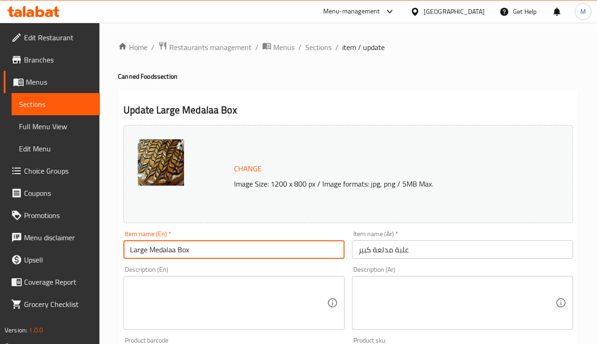
click at [206, 257] on input "Large Medalaa Box" at bounding box center [233, 249] width 221 height 18
type input "Large Medalaa Box"
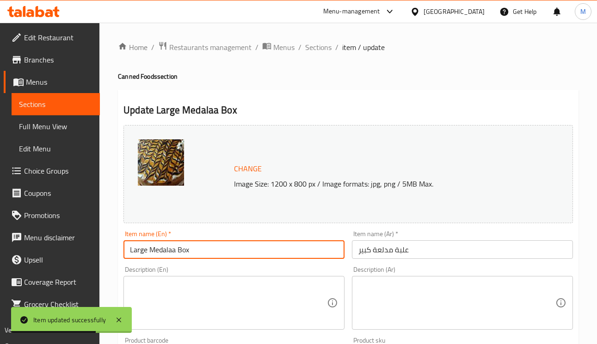
click at [164, 257] on input "Large Medalaa Box" at bounding box center [233, 249] width 221 height 18
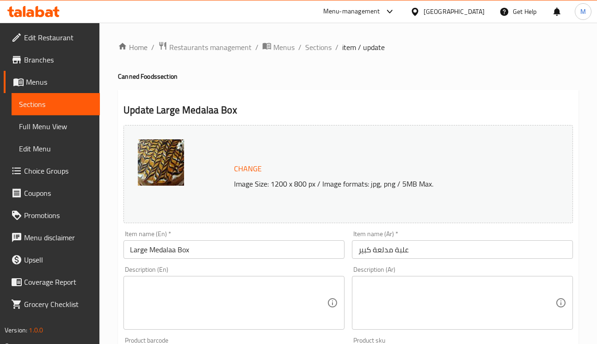
click at [214, 253] on input "Large Medalaa Box" at bounding box center [233, 249] width 221 height 18
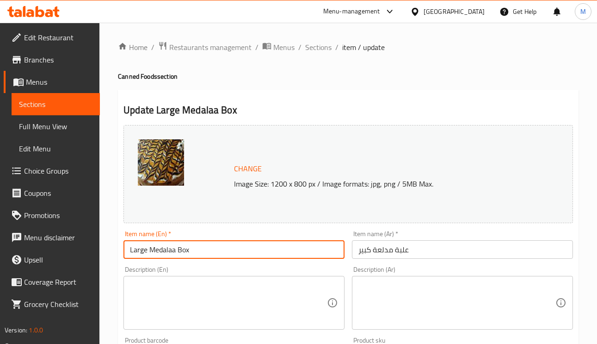
click at [308, 47] on span "Sections" at bounding box center [318, 47] width 26 height 11
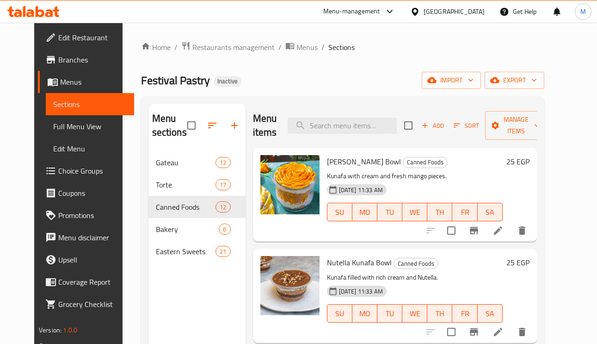
click at [327, 108] on div "Menu items Add Sort Manage items" at bounding box center [395, 126] width 284 height 44
click at [331, 115] on div "Menu items Add Sort Manage items" at bounding box center [395, 126] width 284 height 44
paste input "Plain Mnen"
click at [333, 123] on input "Plain Mnen" at bounding box center [342, 125] width 109 height 16
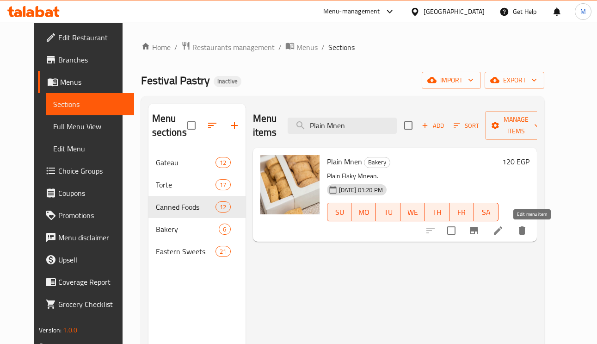
type input "Plain Mnen"
click at [502, 233] on icon at bounding box center [498, 230] width 8 height 8
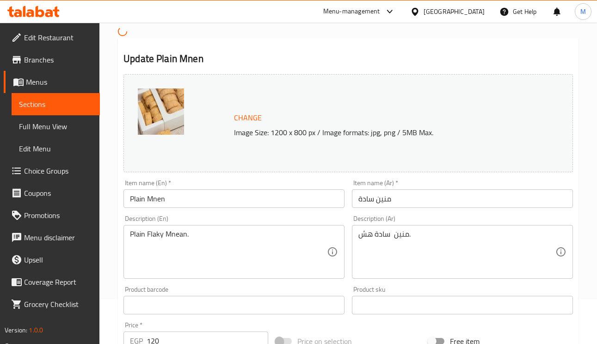
scroll to position [139, 0]
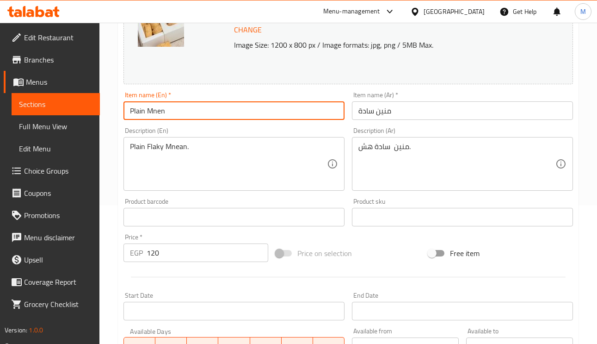
click at [157, 111] on input "Plain Mnen" at bounding box center [233, 110] width 221 height 18
paste input "an"
type input "Plain Mnean"
click at [161, 114] on input "Plain Mnean" at bounding box center [233, 110] width 221 height 18
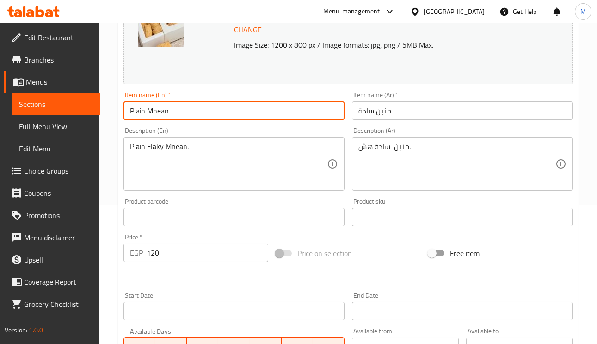
click at [161, 114] on input "Plain Mnean" at bounding box center [233, 110] width 221 height 18
click at [140, 104] on input "Plain Mnean" at bounding box center [233, 110] width 221 height 18
click at [151, 108] on input "Plain Mnean" at bounding box center [233, 110] width 221 height 18
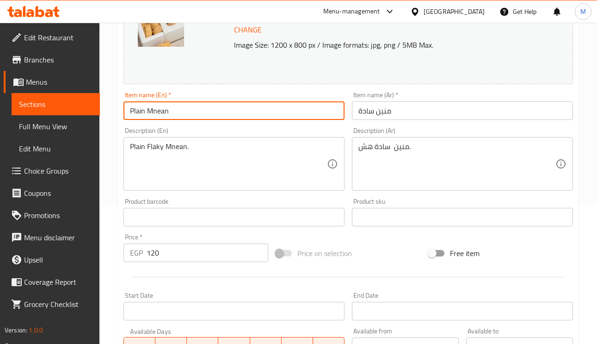
click at [199, 106] on input "Plain Mnean" at bounding box center [233, 110] width 221 height 18
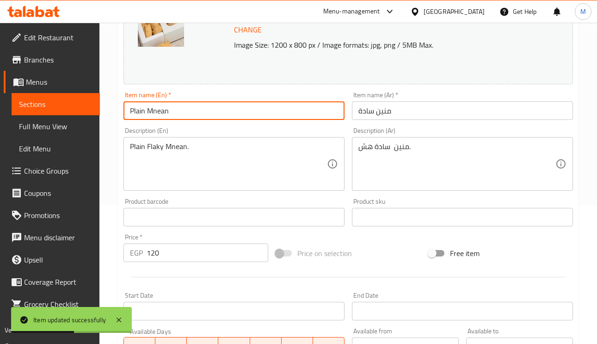
scroll to position [0, 0]
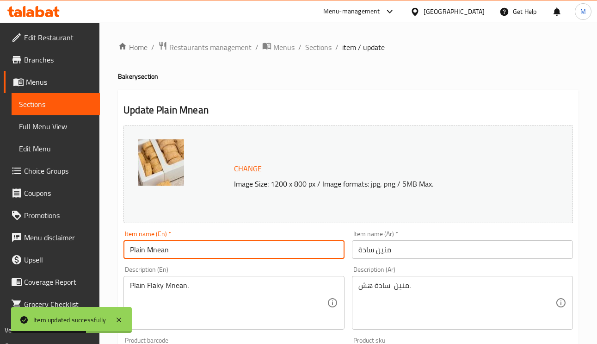
click at [322, 37] on div "Home / Restaurants management / Menus / Sections / item / update Bakery section…" at bounding box center [347, 345] width 497 height 644
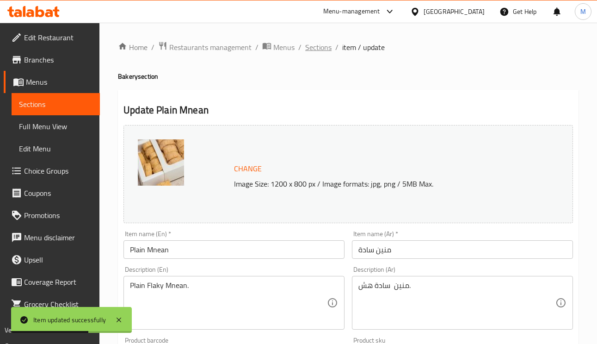
click at [322, 53] on span "Sections" at bounding box center [318, 47] width 26 height 11
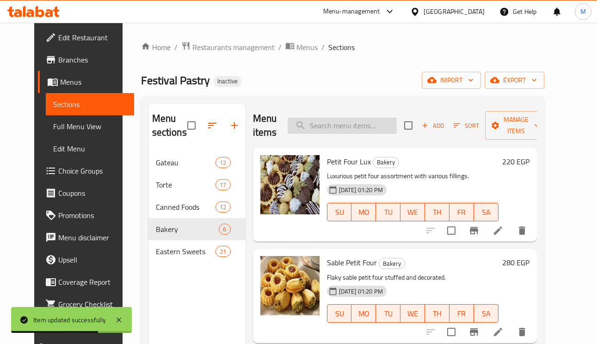
paste input "Cookie"
click at [364, 123] on input "Cookie" at bounding box center [342, 125] width 109 height 16
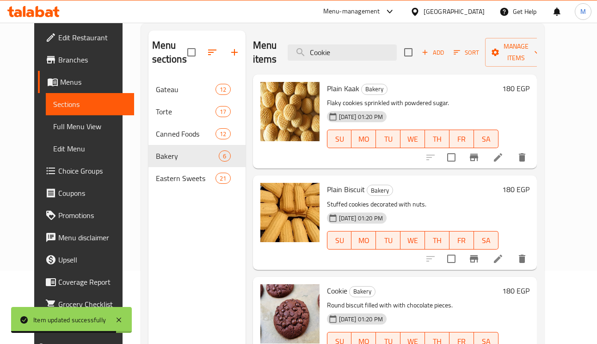
scroll to position [130, 0]
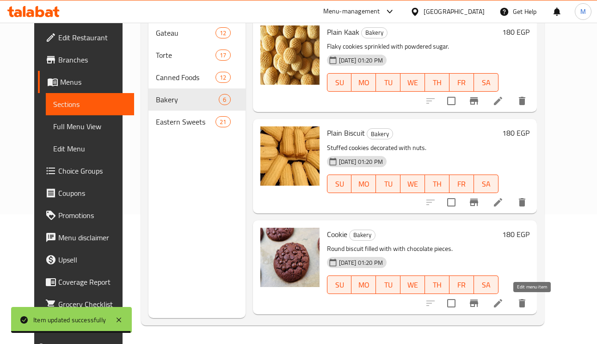
type input "Cookie"
click at [504, 307] on icon at bounding box center [497, 302] width 11 height 11
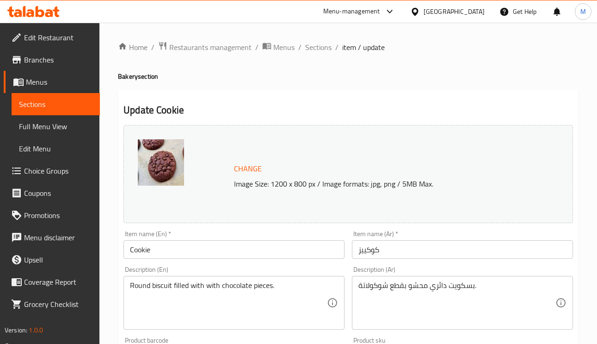
click at [363, 252] on input "كوكييز" at bounding box center [462, 249] width 221 height 18
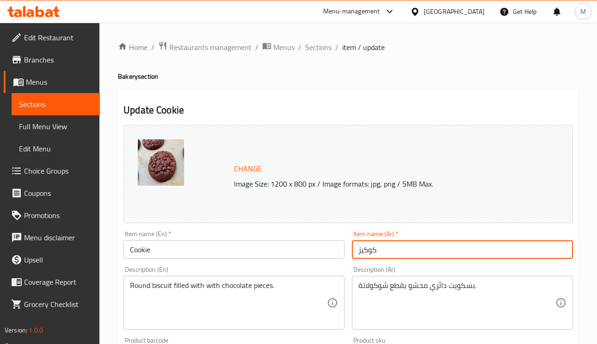
type input "كوكيز"
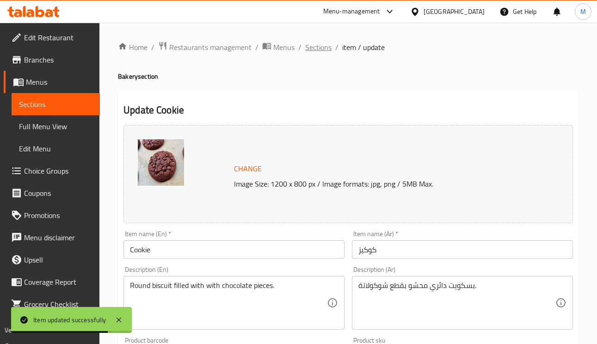
click at [314, 42] on span "Sections" at bounding box center [318, 47] width 26 height 11
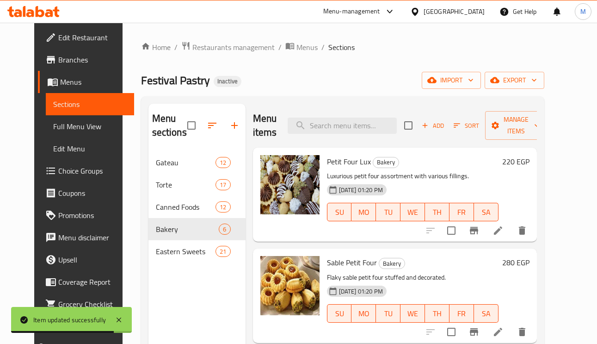
click at [350, 135] on div "Menu items Add Sort Manage items" at bounding box center [395, 126] width 284 height 44
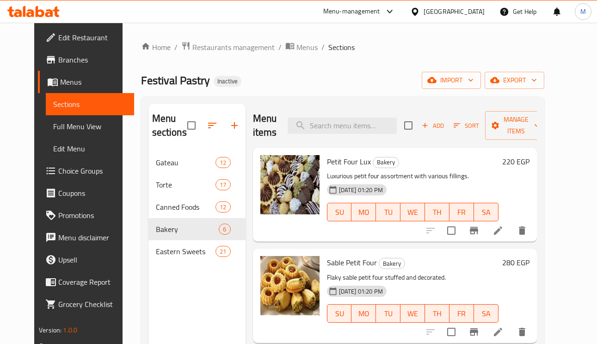
click at [58, 44] on link "Edit Restaurant" at bounding box center [86, 37] width 96 height 22
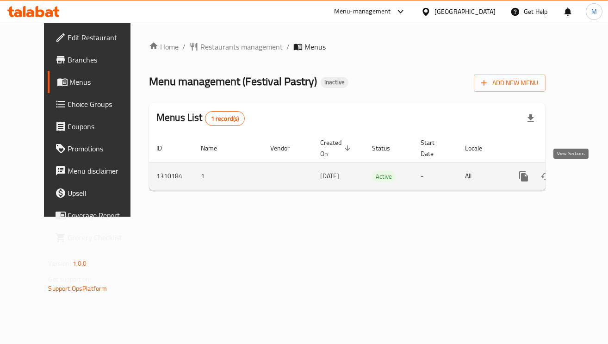
click at [579, 172] on link "enhanced table" at bounding box center [590, 176] width 22 height 22
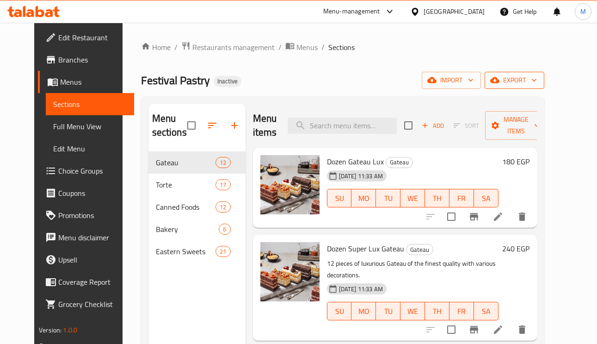
click at [537, 82] on span "export" at bounding box center [514, 80] width 45 height 12
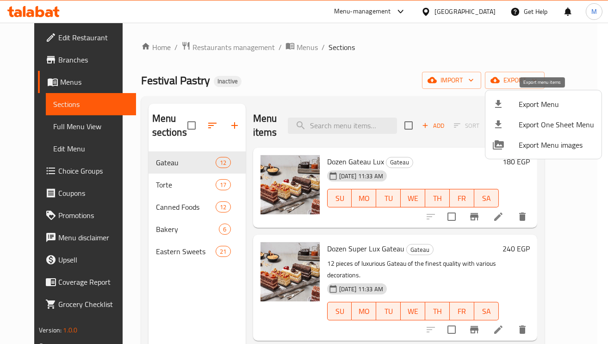
click at [529, 101] on span "Export Menu" at bounding box center [555, 103] width 75 height 11
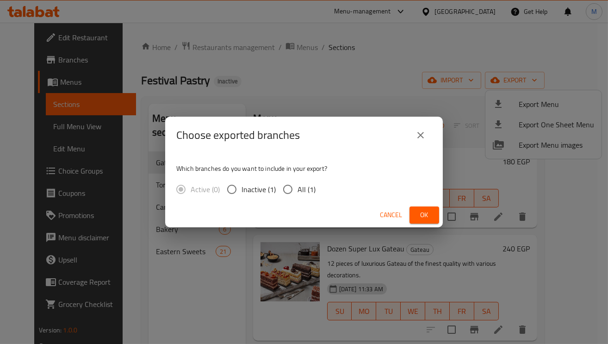
click at [287, 193] on input "All (1)" at bounding box center [287, 188] width 19 height 19
radio input "true"
click at [421, 213] on span "Ok" at bounding box center [424, 215] width 15 height 12
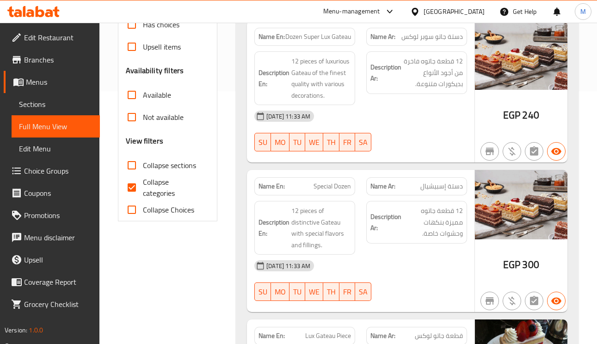
scroll to position [277, 0]
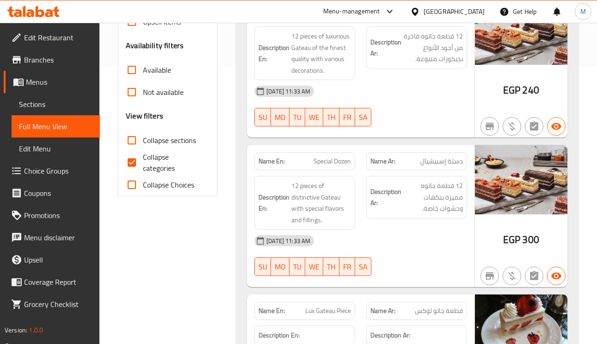
drag, startPoint x: 142, startPoint y: 163, endPoint x: 200, endPoint y: 149, distance: 59.4
click at [142, 163] on input "Collapse categories" at bounding box center [132, 162] width 22 height 22
checkbox input "false"
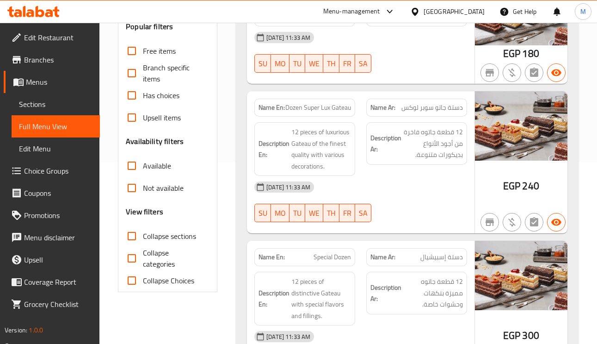
scroll to position [208, 0]
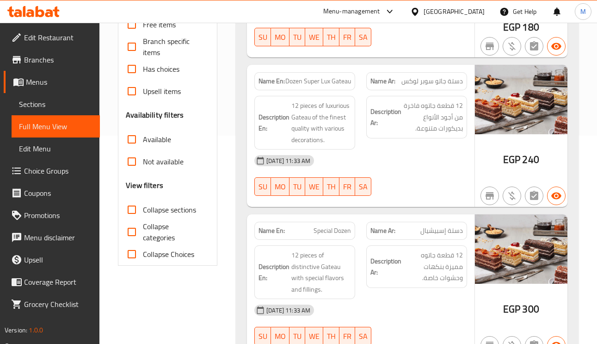
click at [456, 86] on span "دستة جاتو سوبر لوكس" at bounding box center [431, 81] width 61 height 10
click at [457, 86] on span "دستة جاتو سوبر لوكس" at bounding box center [431, 81] width 61 height 10
copy span "دستة"
click at [291, 84] on span "Dozen Super Lux Gateau" at bounding box center [318, 81] width 66 height 10
copy span "Dozen"
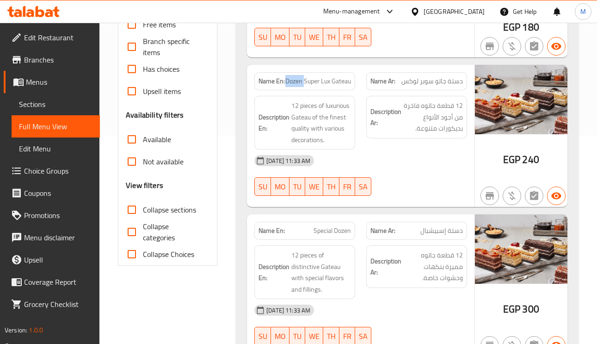
click at [291, 84] on span "Dozen Super Lux Gateau" at bounding box center [318, 81] width 66 height 10
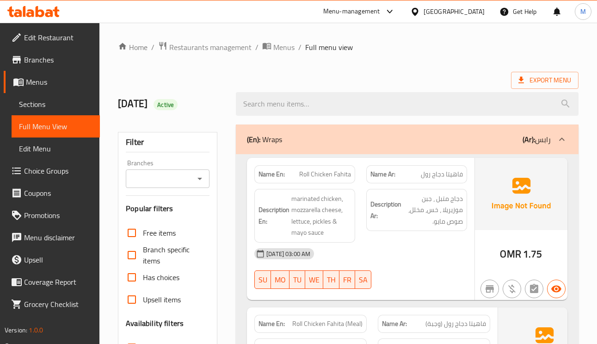
scroll to position [208, 0]
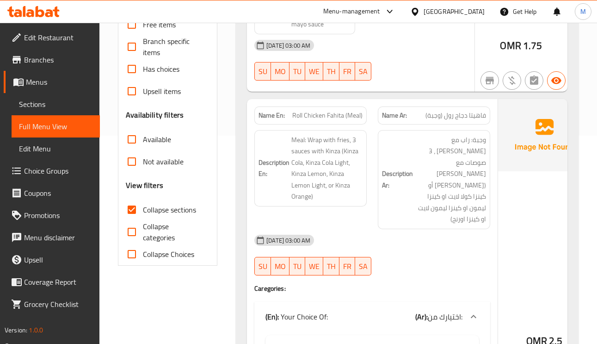
click at [424, 17] on div at bounding box center [416, 11] width 13 height 10
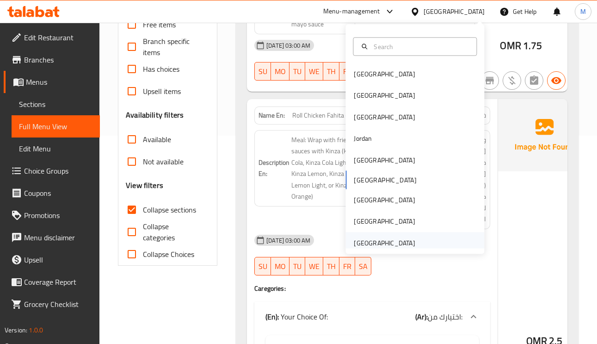
click at [394, 241] on div "[GEOGRAPHIC_DATA]" at bounding box center [384, 242] width 61 height 10
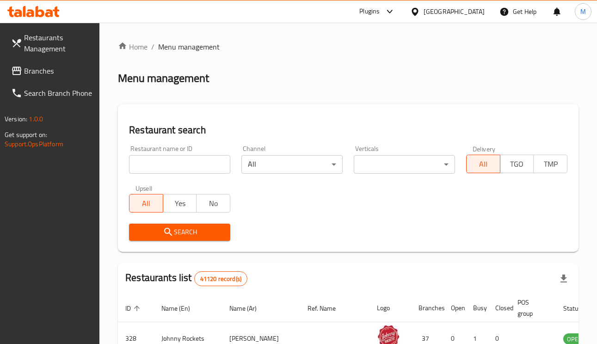
paste input "BAKKAR CAFETERIA"
click at [190, 164] on input "BAKKAR CAFETERIA" at bounding box center [179, 164] width 101 height 18
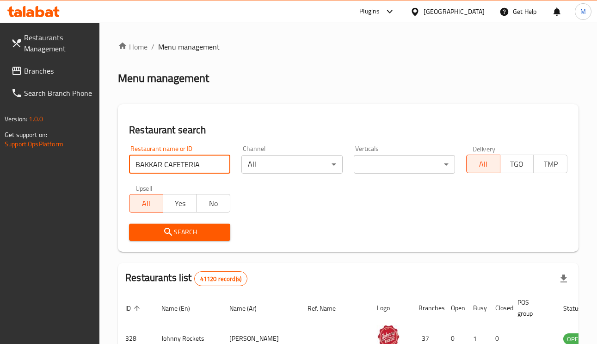
type input "BAKKAR CAFETERIA"
click button "Search" at bounding box center [179, 231] width 101 height 17
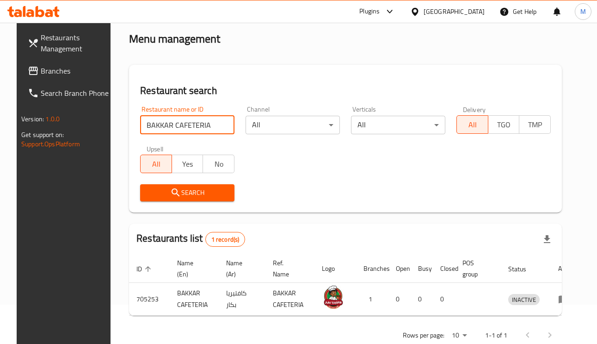
scroll to position [61, 0]
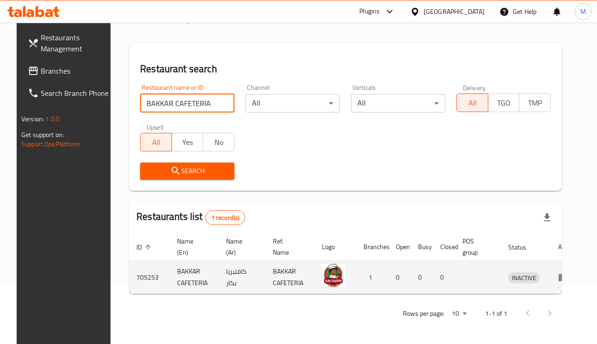
click at [564, 276] on icon "enhanced table" at bounding box center [565, 278] width 3 height 4
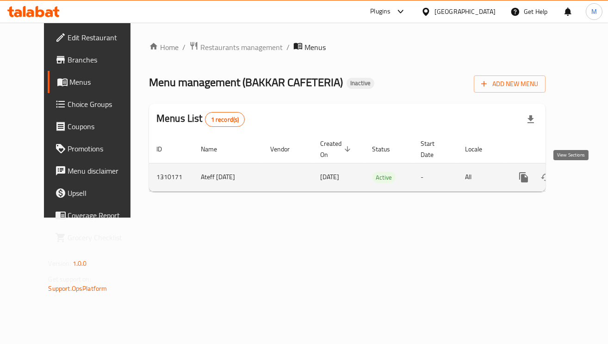
click at [579, 178] on link "enhanced table" at bounding box center [590, 177] width 22 height 22
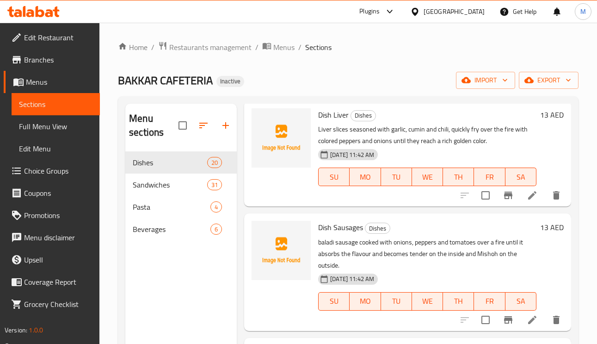
scroll to position [69, 0]
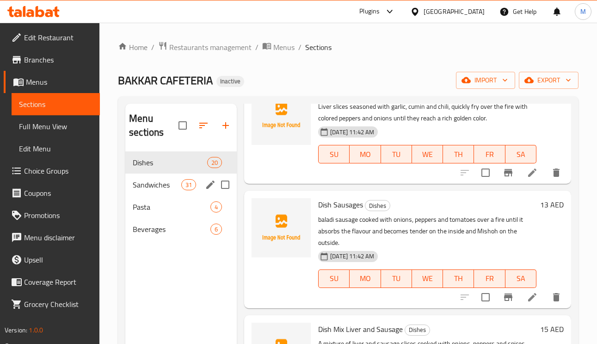
click at [169, 191] on div "Sandwiches 31" at bounding box center [180, 184] width 111 height 22
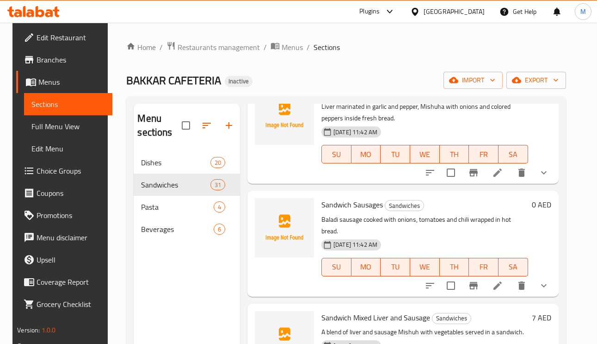
click at [549, 274] on button "show more" at bounding box center [544, 285] width 22 height 22
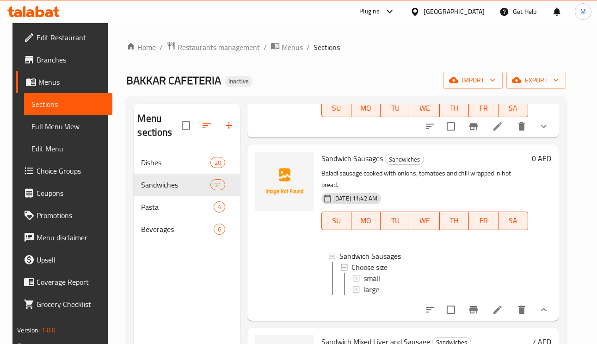
scroll to position [139, 0]
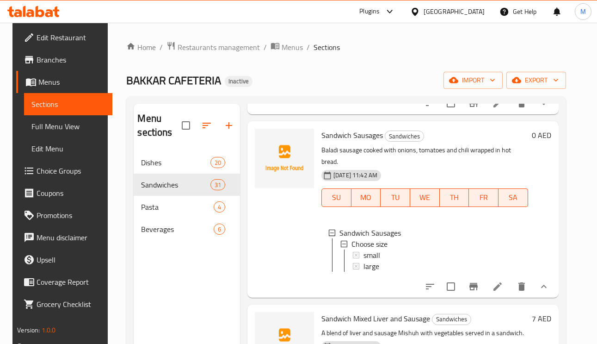
click at [543, 289] on icon "show more" at bounding box center [543, 286] width 11 height 11
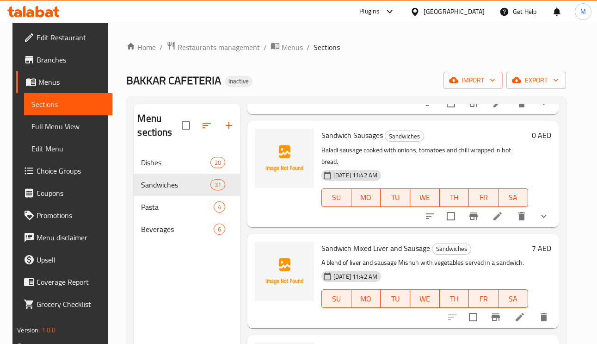
click at [61, 133] on link "Full Menu View" at bounding box center [68, 126] width 88 height 22
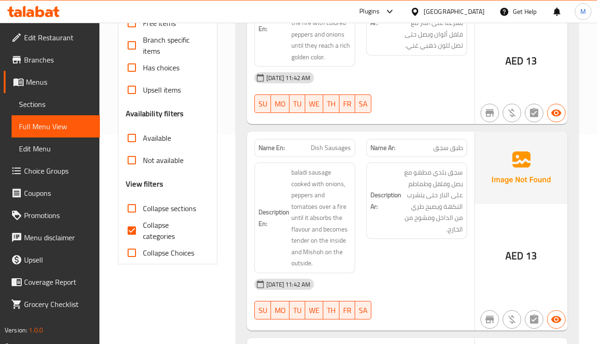
scroll to position [277, 0]
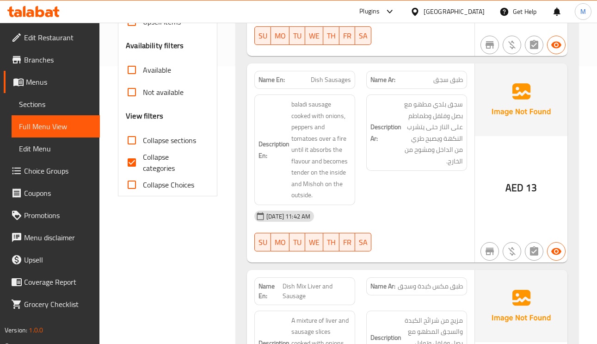
click at [142, 166] on input "Collapse categories" at bounding box center [132, 162] width 22 height 22
checkbox input "false"
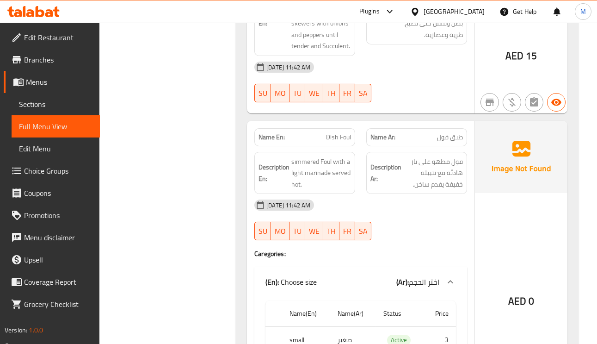
scroll to position [1179, 0]
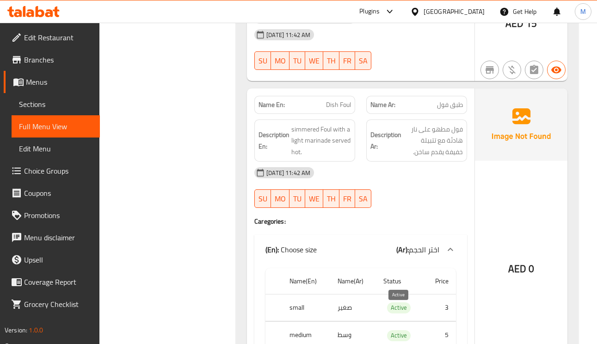
click at [399, 307] on span "Active" at bounding box center [399, 307] width 24 height 11
copy span "i"
click at [399, 307] on span "Active" at bounding box center [399, 307] width 24 height 11
click at [404, 313] on span "Active" at bounding box center [399, 307] width 24 height 11
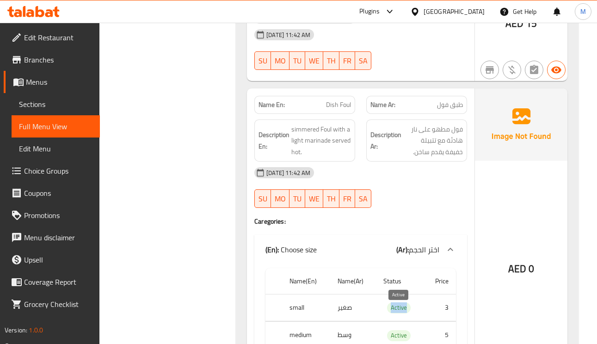
click at [404, 313] on span "Active" at bounding box center [399, 307] width 24 height 11
copy span "Active"
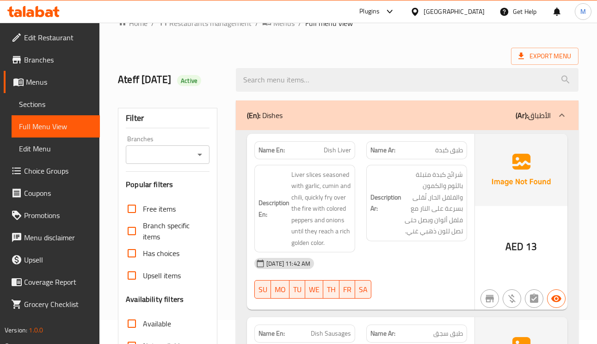
scroll to position [0, 0]
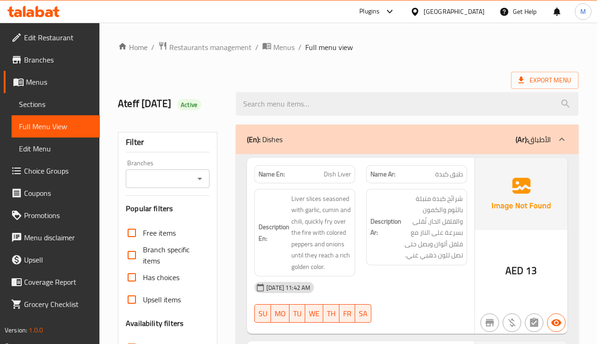
click at [528, 135] on p "(Ar): الأطباق" at bounding box center [533, 139] width 35 height 11
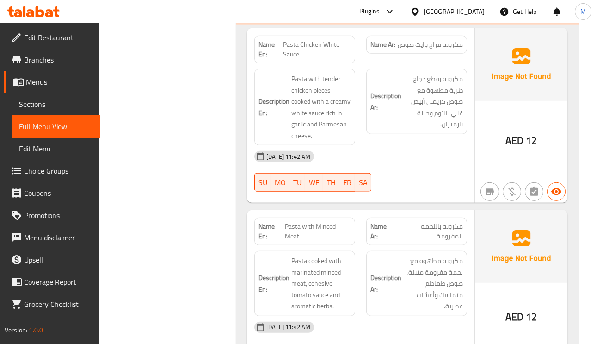
scroll to position [5756, 0]
